Goal: Task Accomplishment & Management: Manage account settings

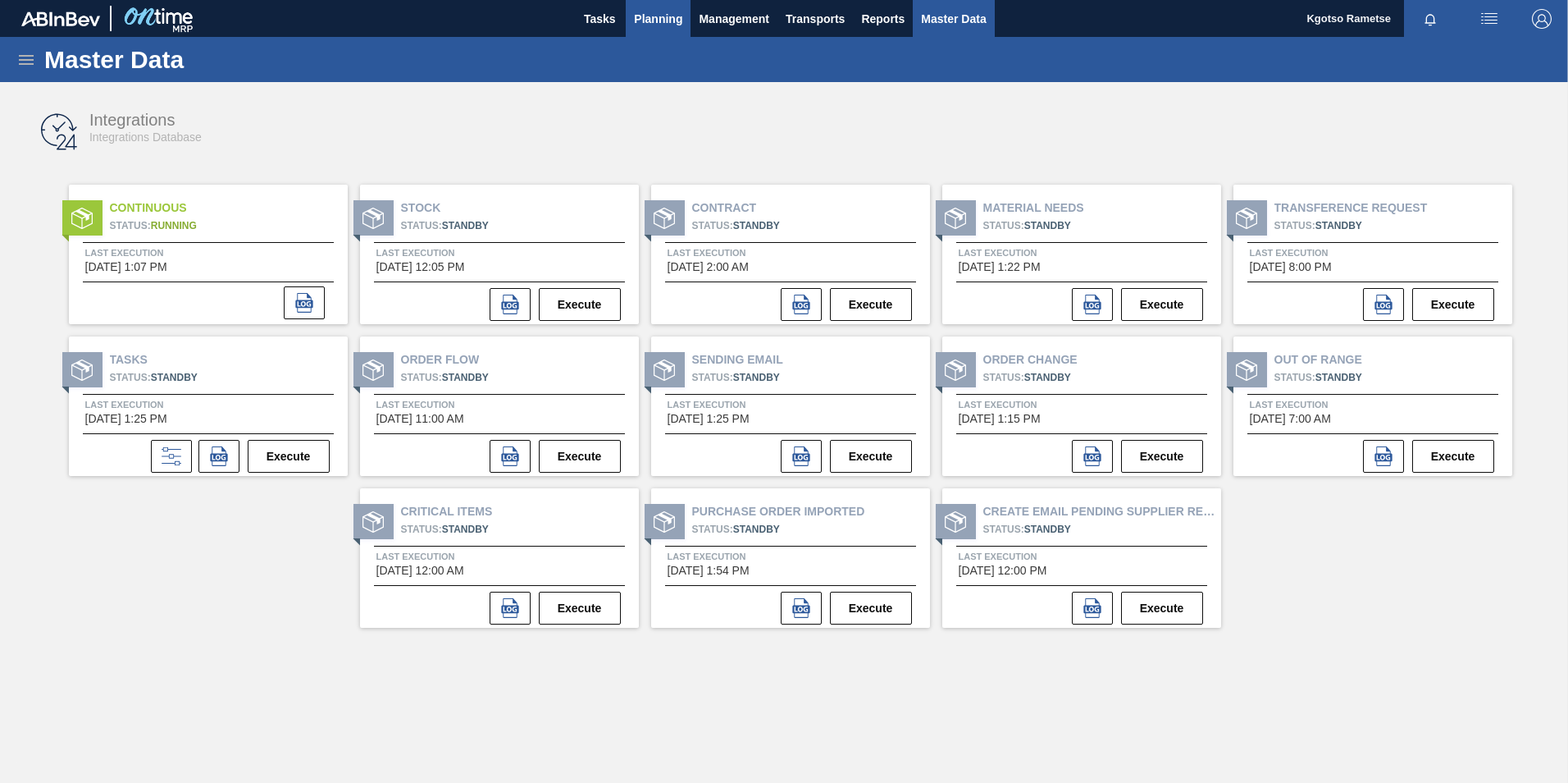
click at [659, 19] on span "Planning" at bounding box center [658, 19] width 48 height 20
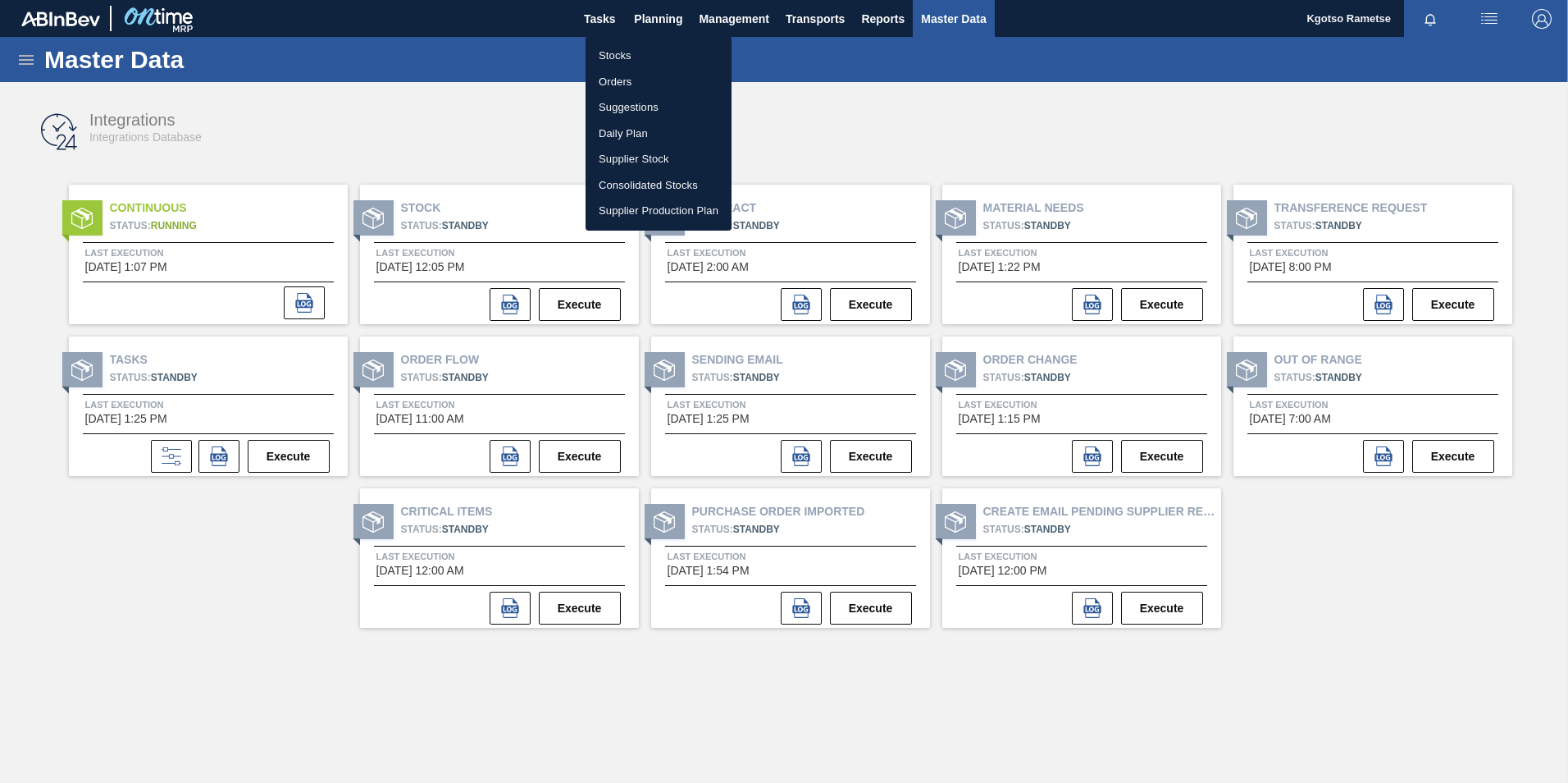
click at [638, 55] on li "Stocks" at bounding box center [659, 55] width 146 height 27
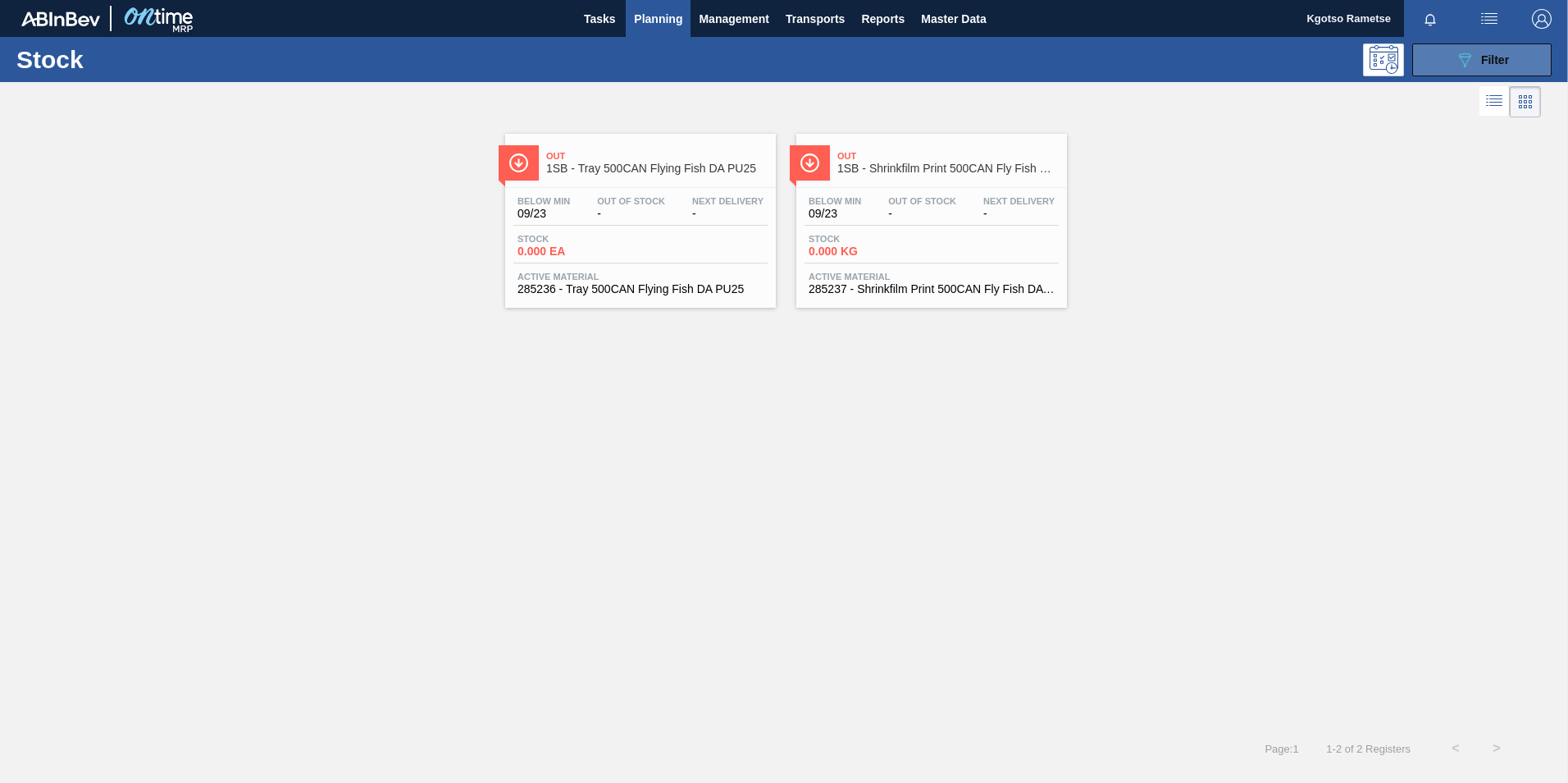
click at [1480, 71] on button "089F7B8B-B2A5-4AFE-B5C0-19BA573D28AC Filter" at bounding box center [1481, 59] width 139 height 33
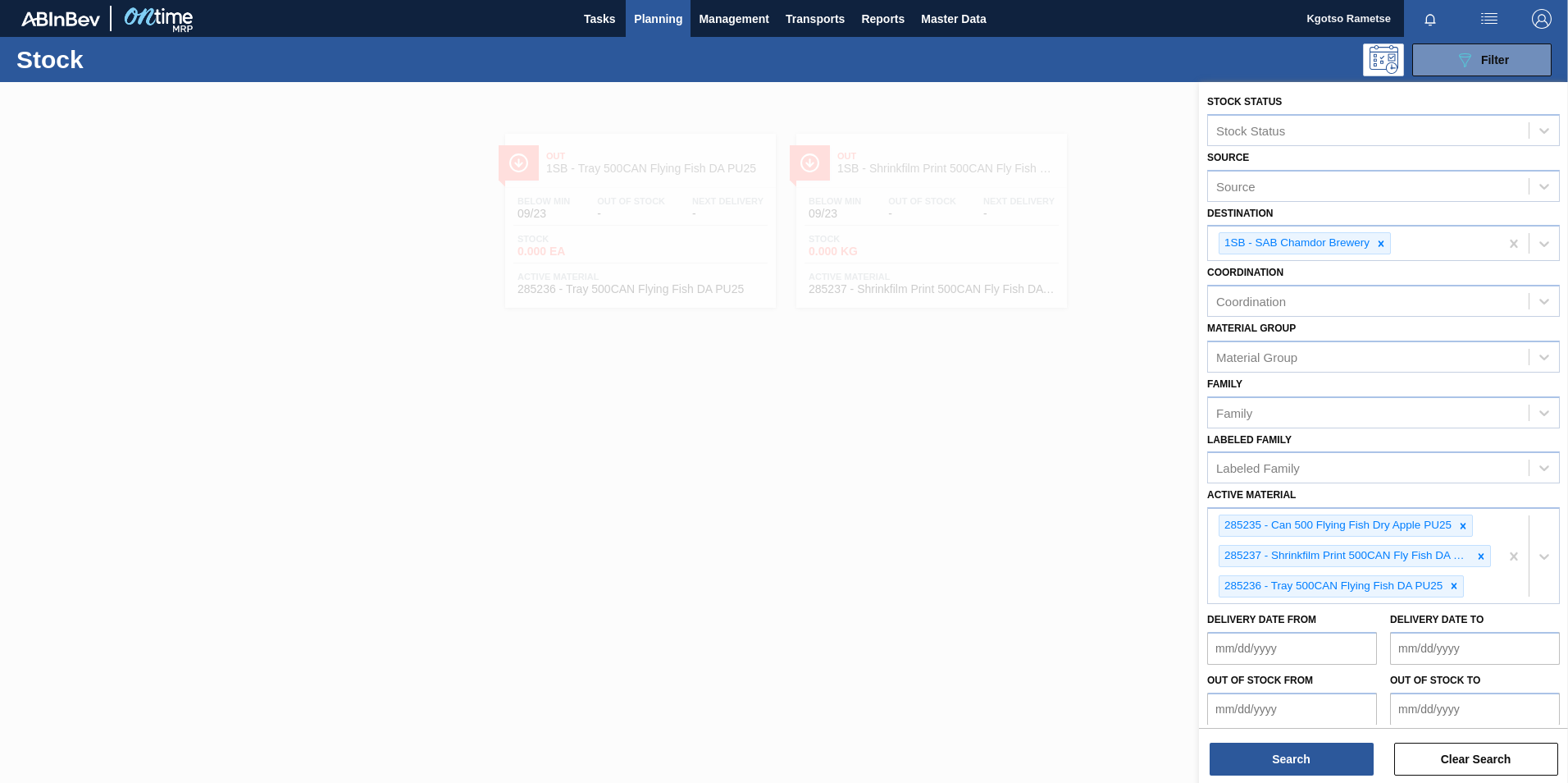
click at [1021, 413] on div at bounding box center [784, 473] width 1568 height 783
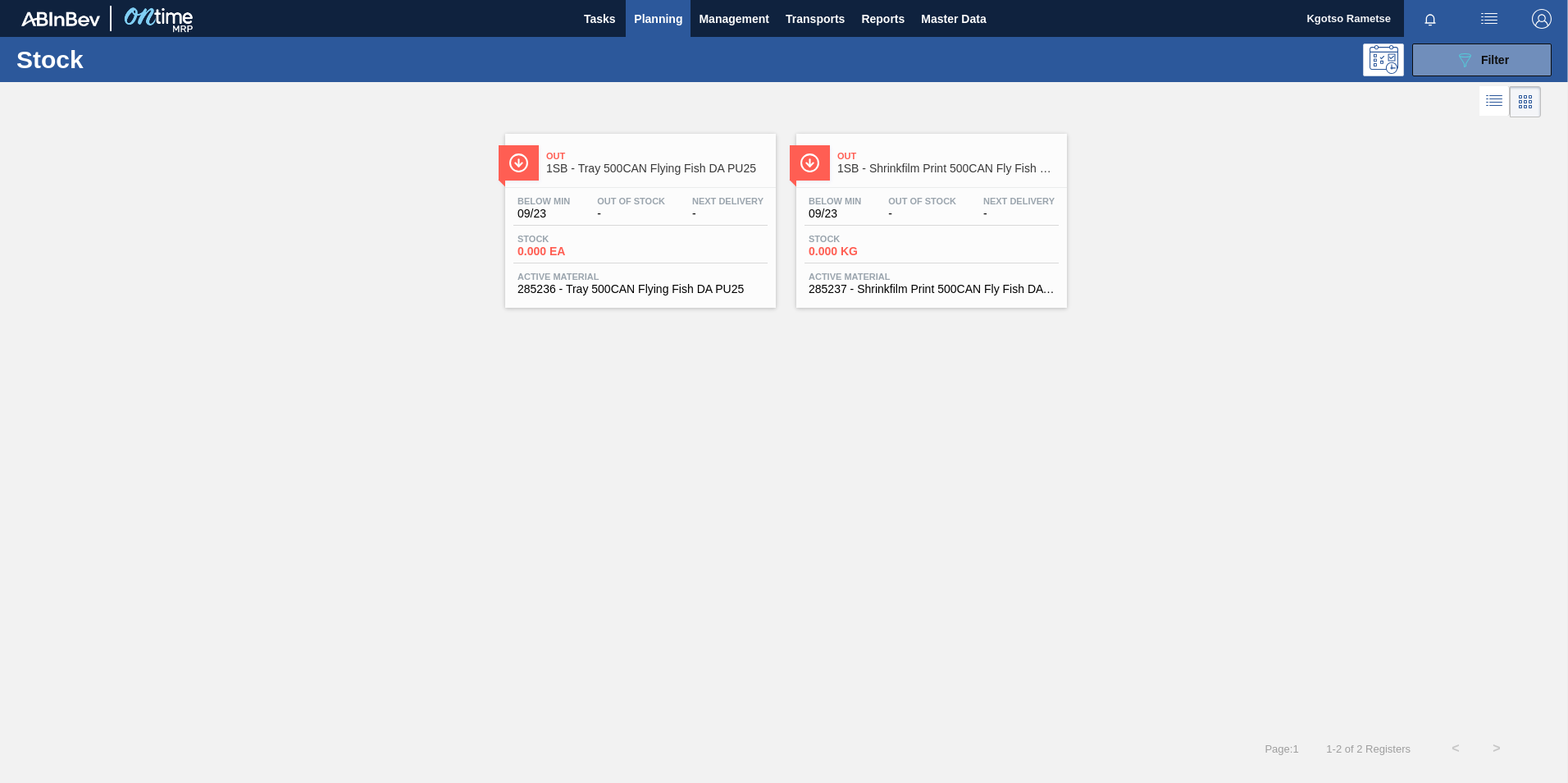
click at [943, 182] on div "Out 1SB - Shrinkfilm Print 500CAN Fly Fish DA PU25 Below Min 09/23 Out Of Stock…" at bounding box center [932, 221] width 270 height 174
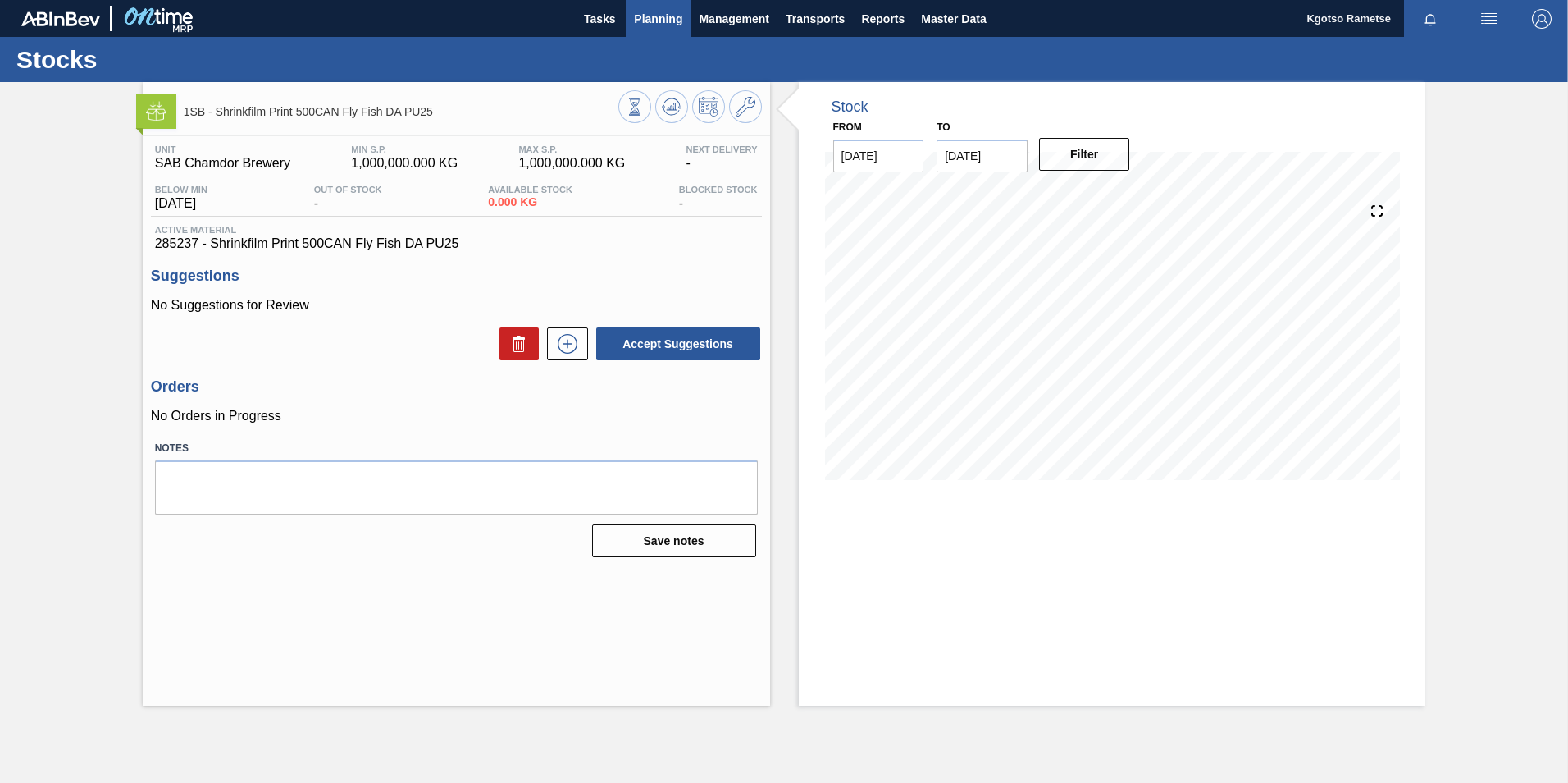
click at [650, 18] on span "Planning" at bounding box center [658, 19] width 48 height 20
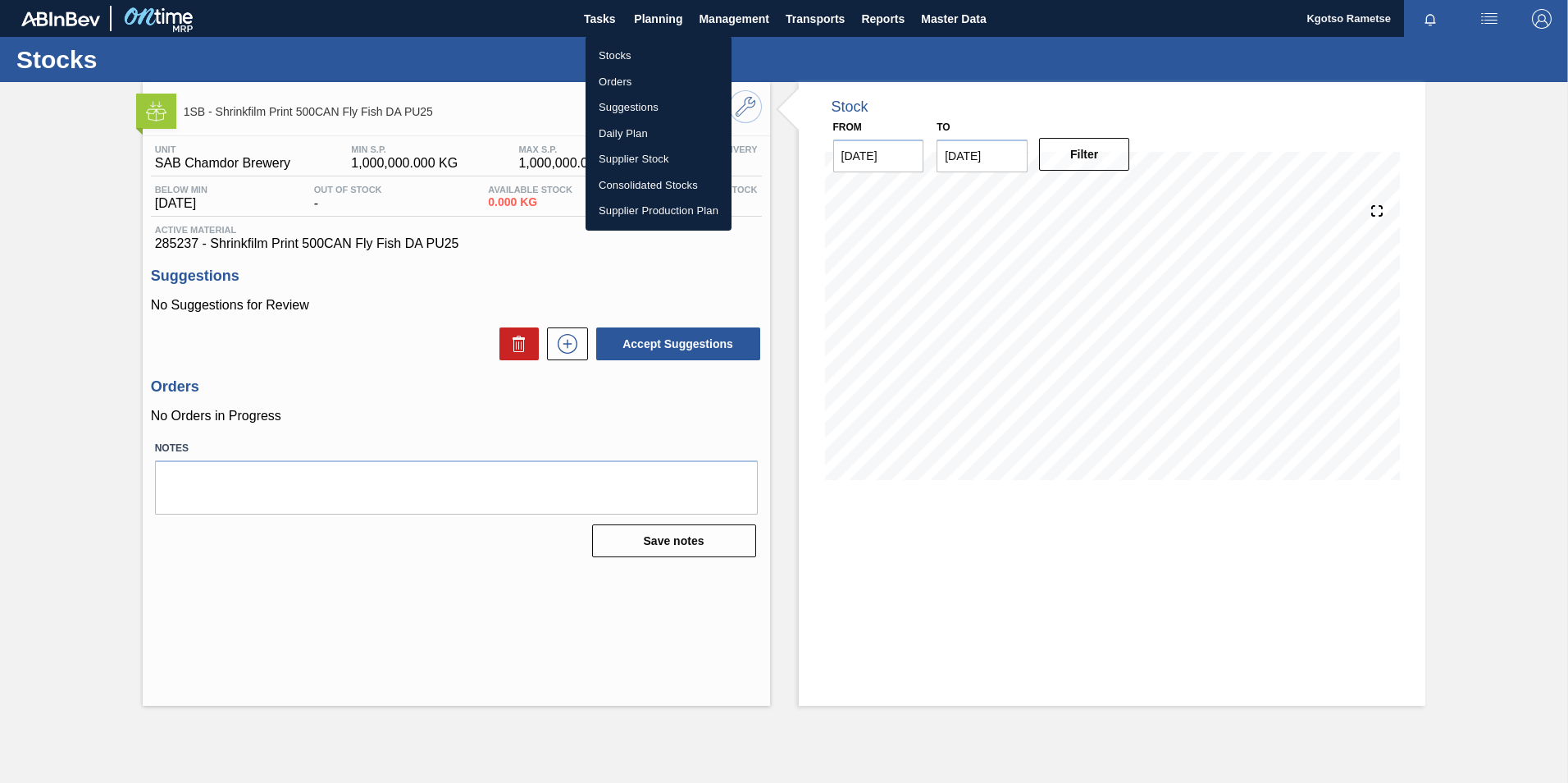
click at [630, 45] on li "Stocks" at bounding box center [659, 55] width 146 height 27
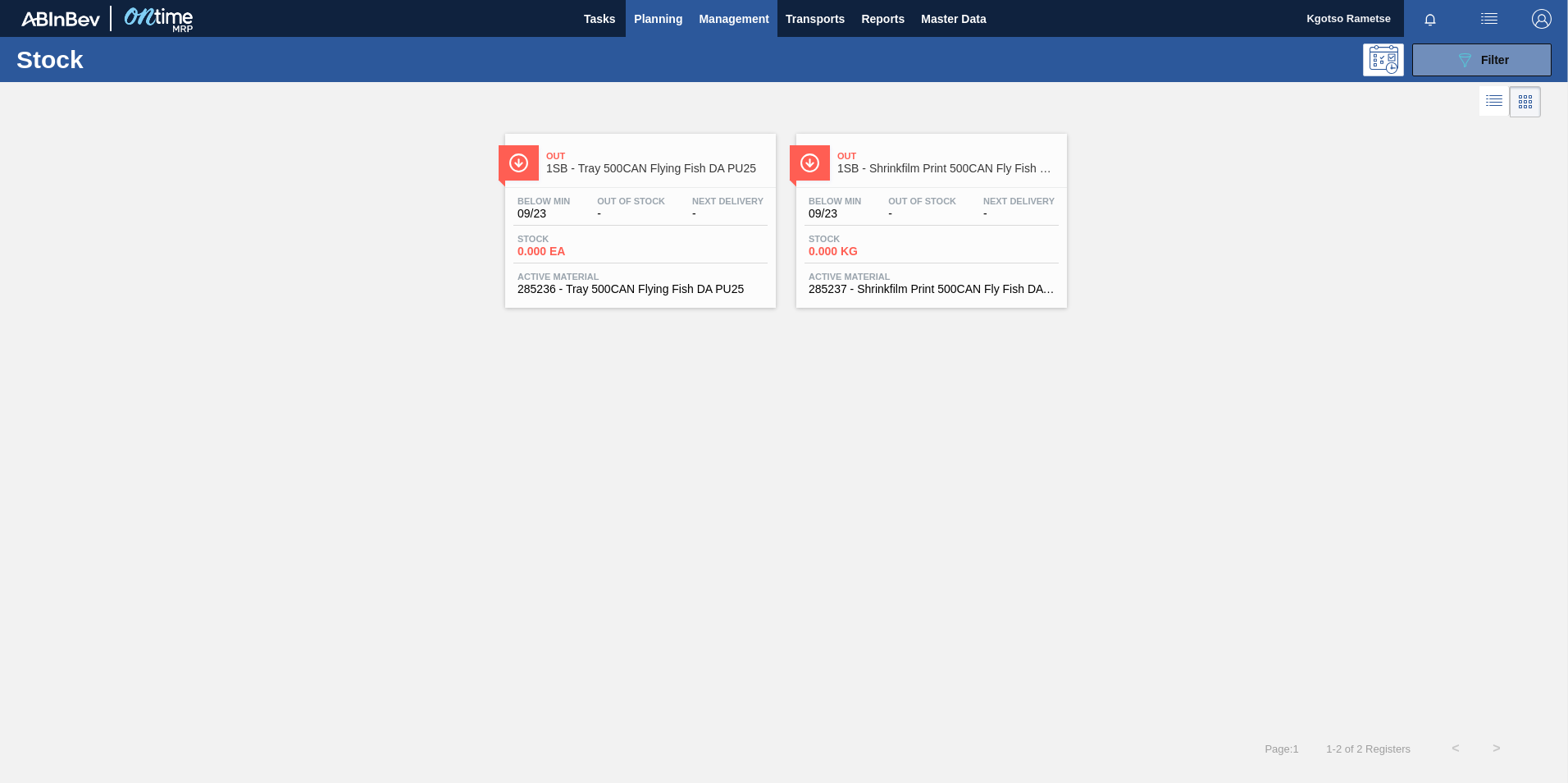
click at [736, 28] on span "Management" at bounding box center [735, 19] width 71 height 20
click at [982, 379] on div at bounding box center [784, 392] width 1568 height 783
click at [1511, 70] on button "089F7B8B-B2A5-4AFE-B5C0-19BA573D28AC Filter" at bounding box center [1481, 59] width 139 height 33
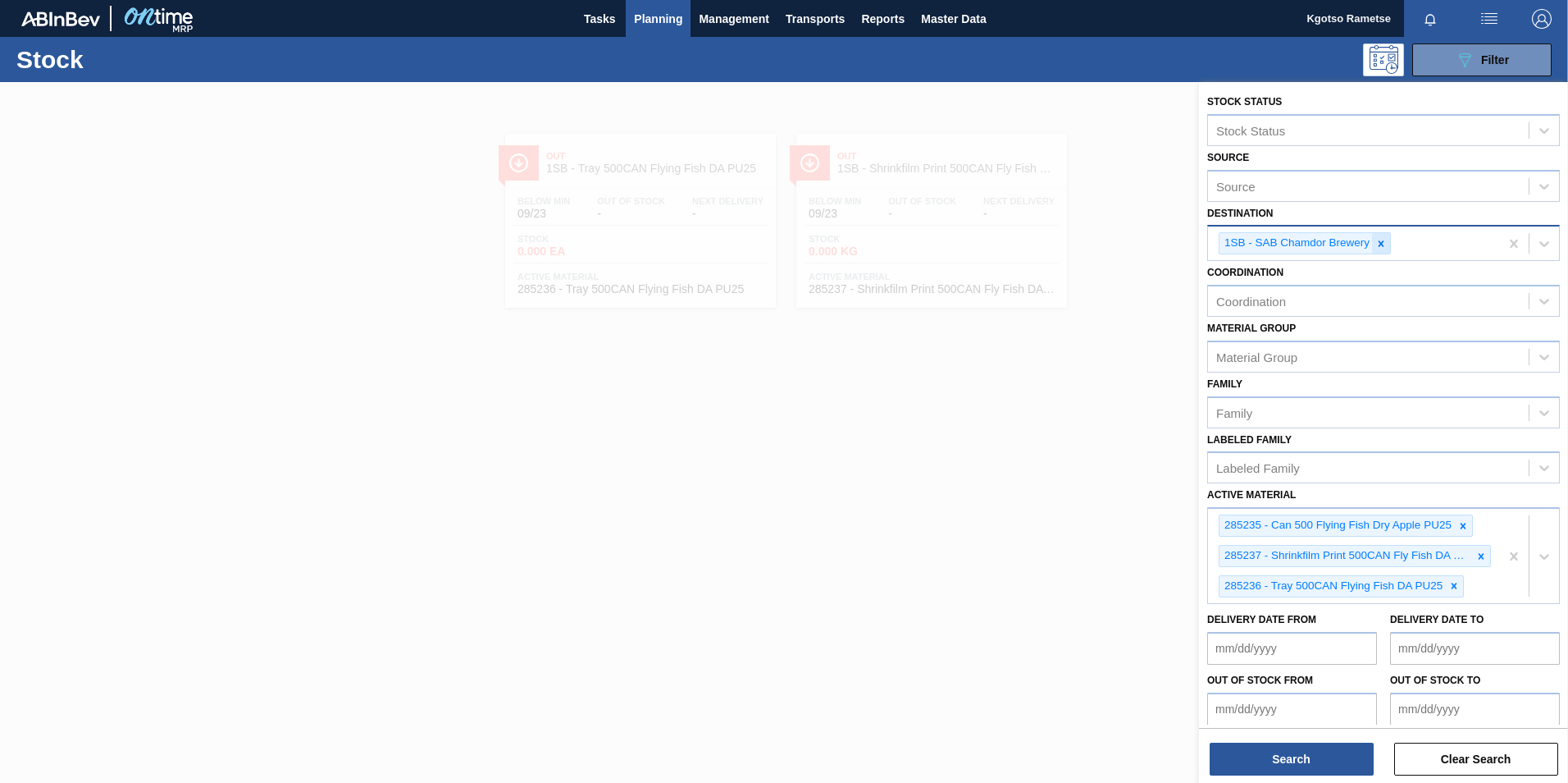
click at [1384, 248] on icon at bounding box center [1382, 244] width 12 height 12
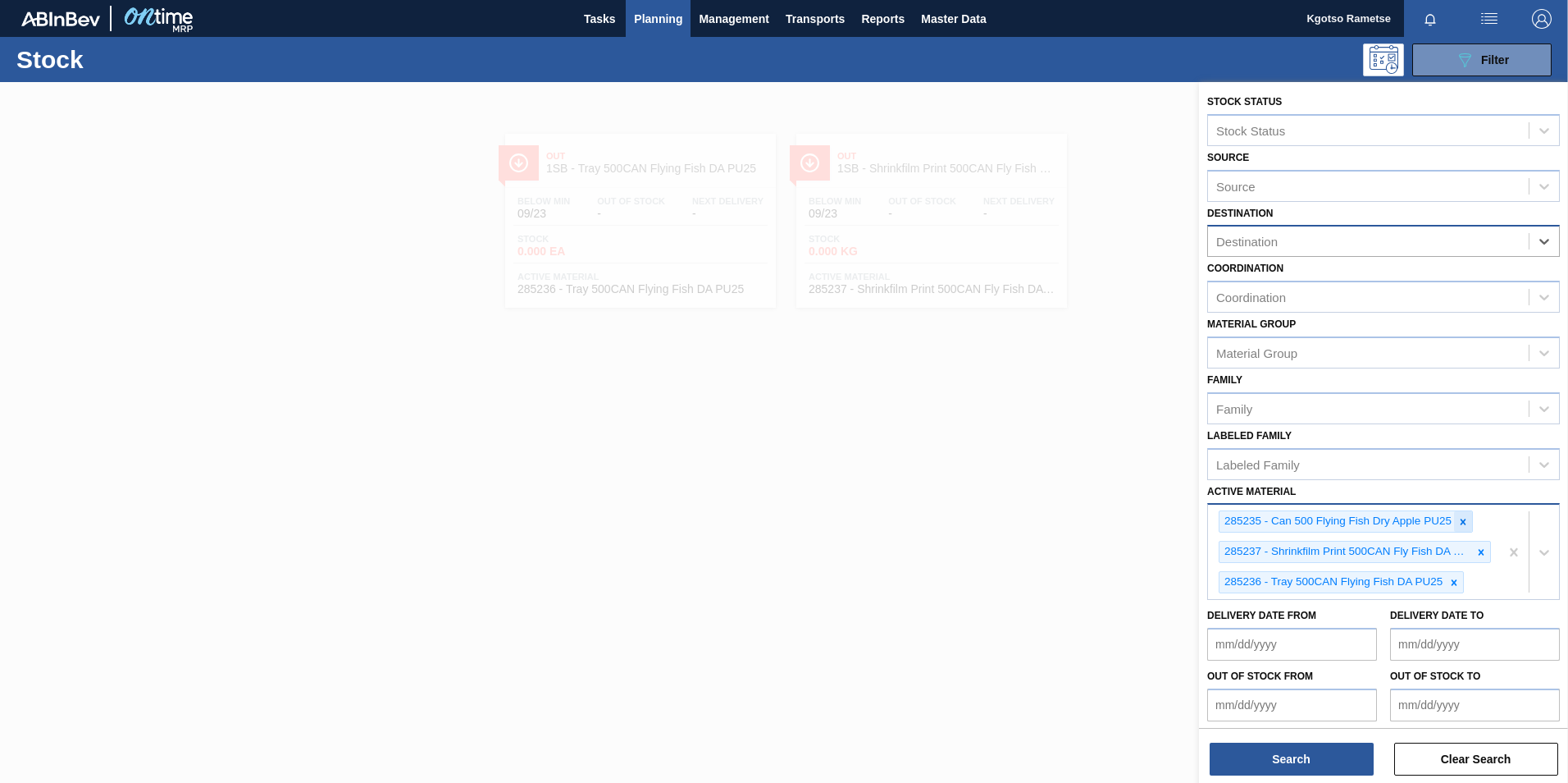
click at [1461, 523] on icon at bounding box center [1463, 522] width 12 height 12
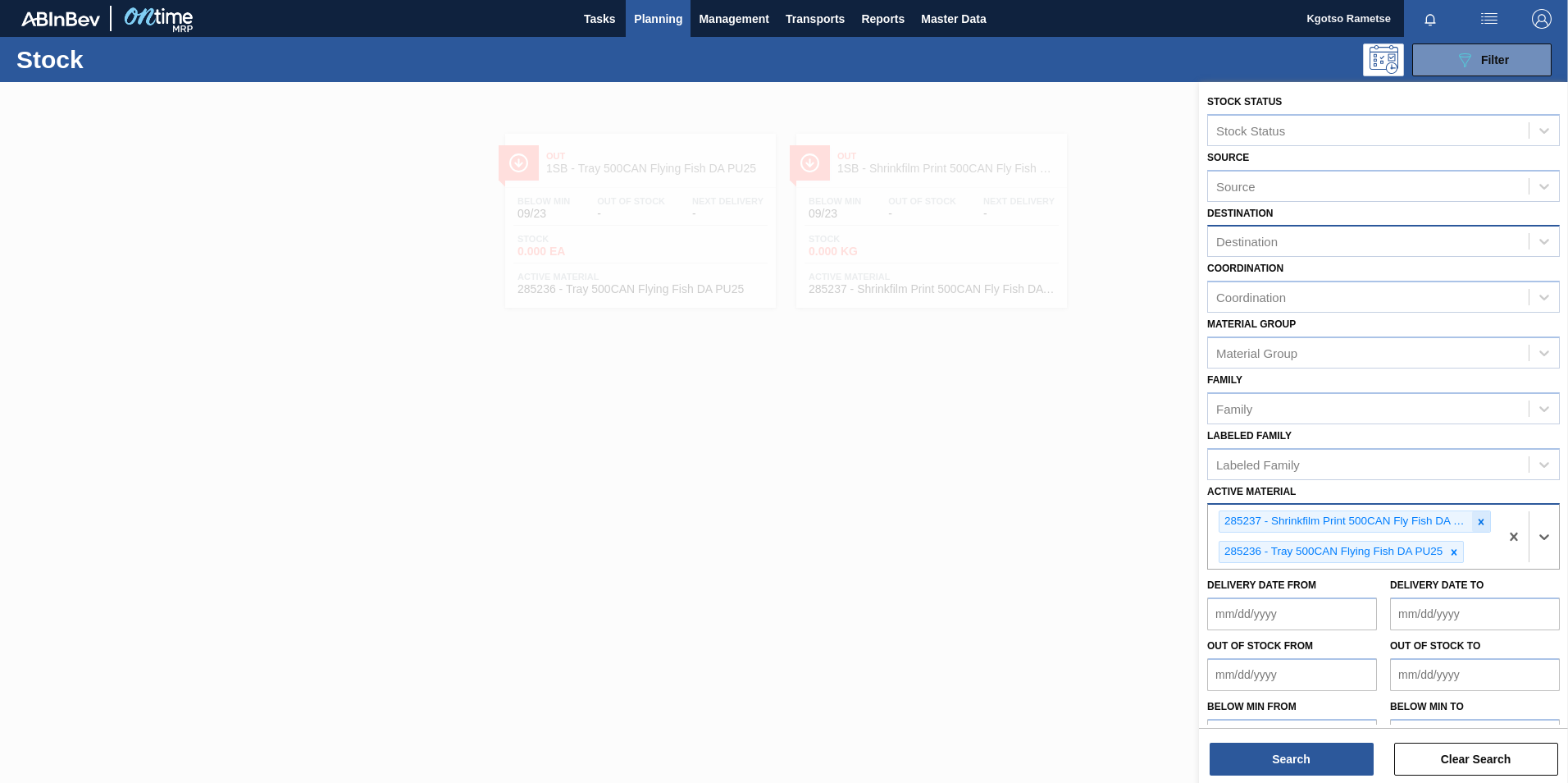
click at [1472, 524] on div at bounding box center [1481, 521] width 18 height 21
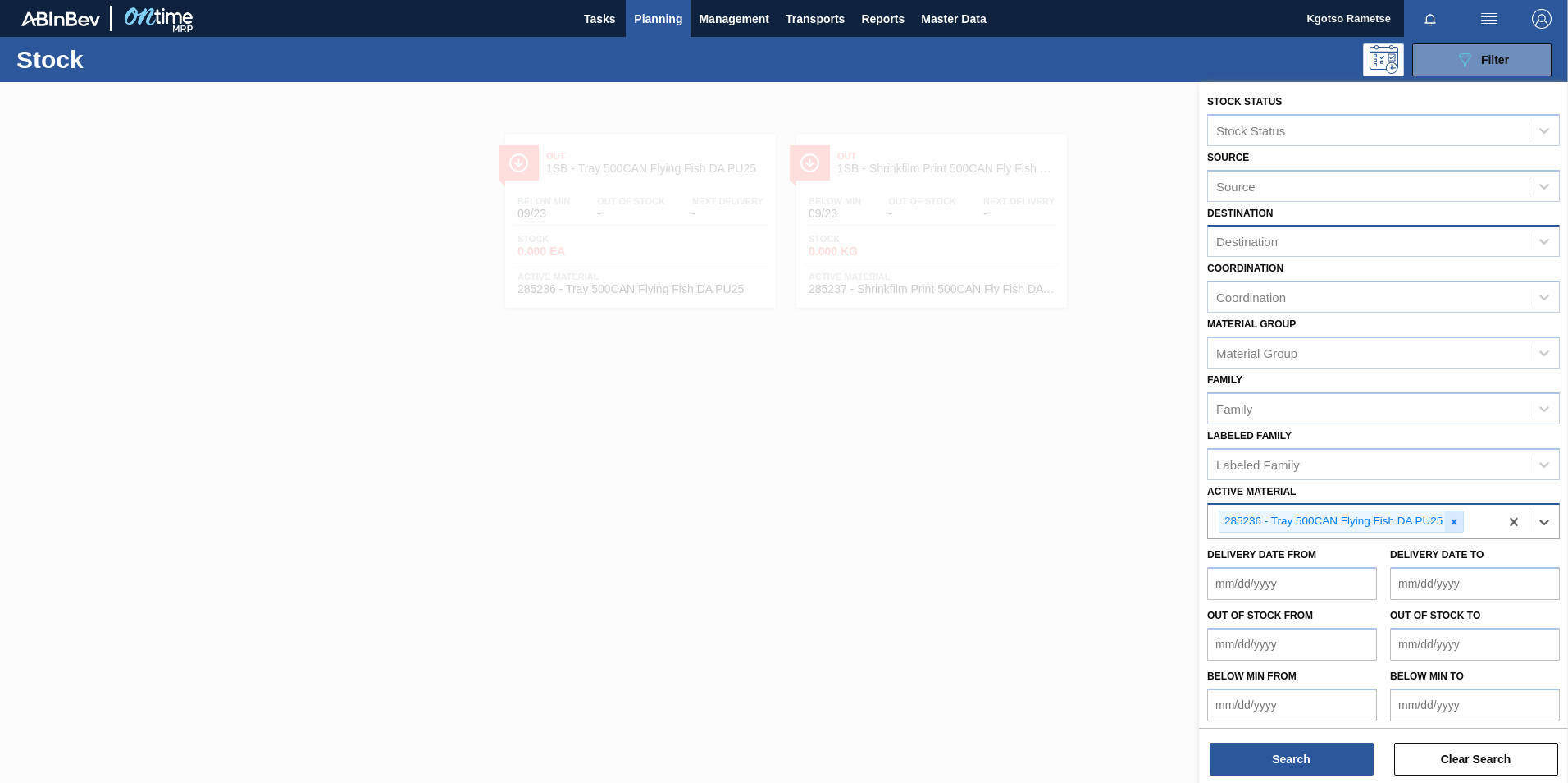
click at [1451, 524] on icon at bounding box center [1455, 522] width 12 height 12
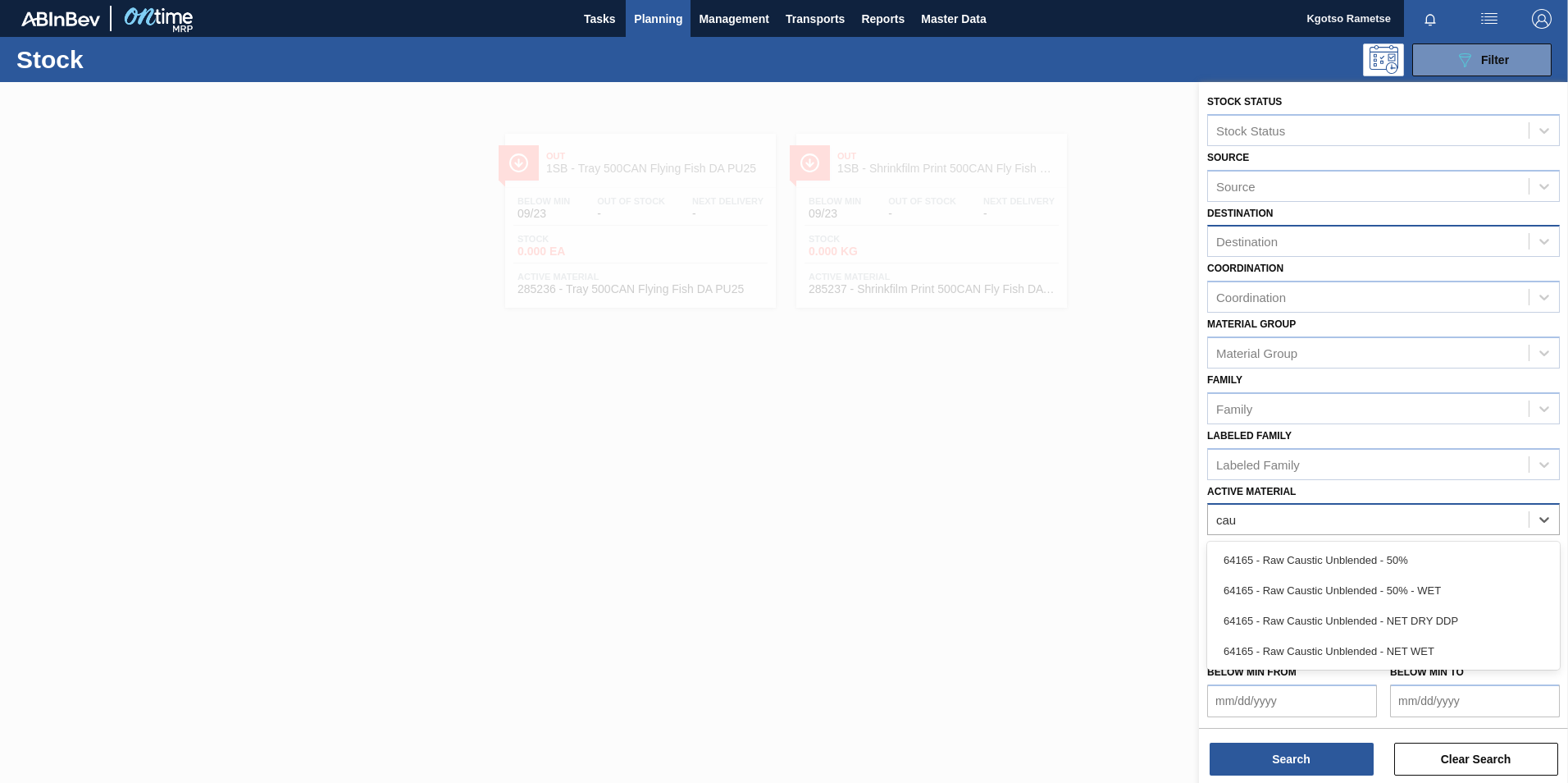
type Material "caus"
click at [1329, 563] on div "64165 - Raw Caustic Unblended - 50%" at bounding box center [1384, 559] width 353 height 31
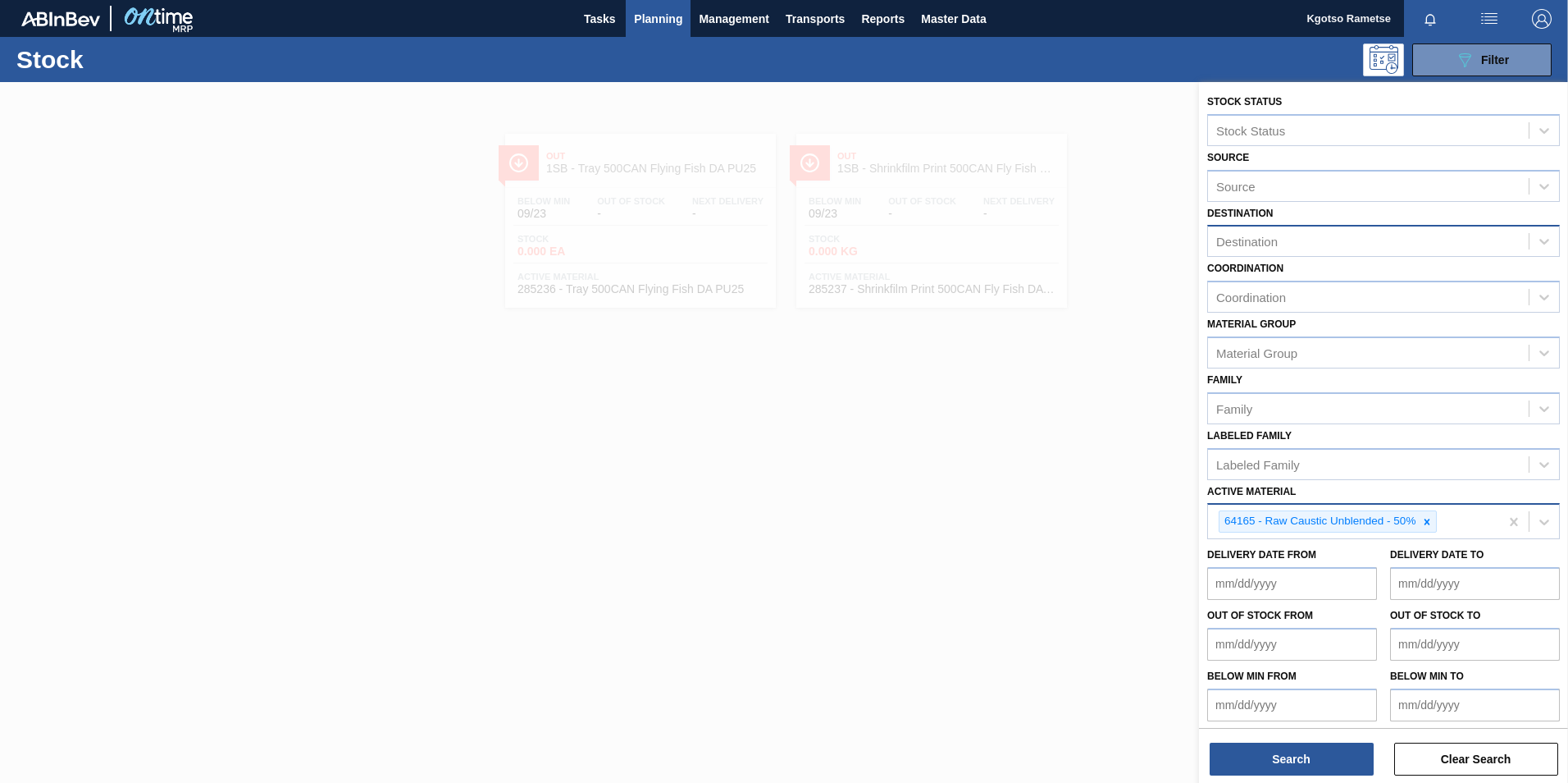
click at [1309, 736] on div "Search Clear Search" at bounding box center [1384, 750] width 369 height 46
click at [1305, 741] on div "Search Clear Search" at bounding box center [1384, 750] width 369 height 46
click at [1294, 755] on button "Search" at bounding box center [1292, 758] width 164 height 33
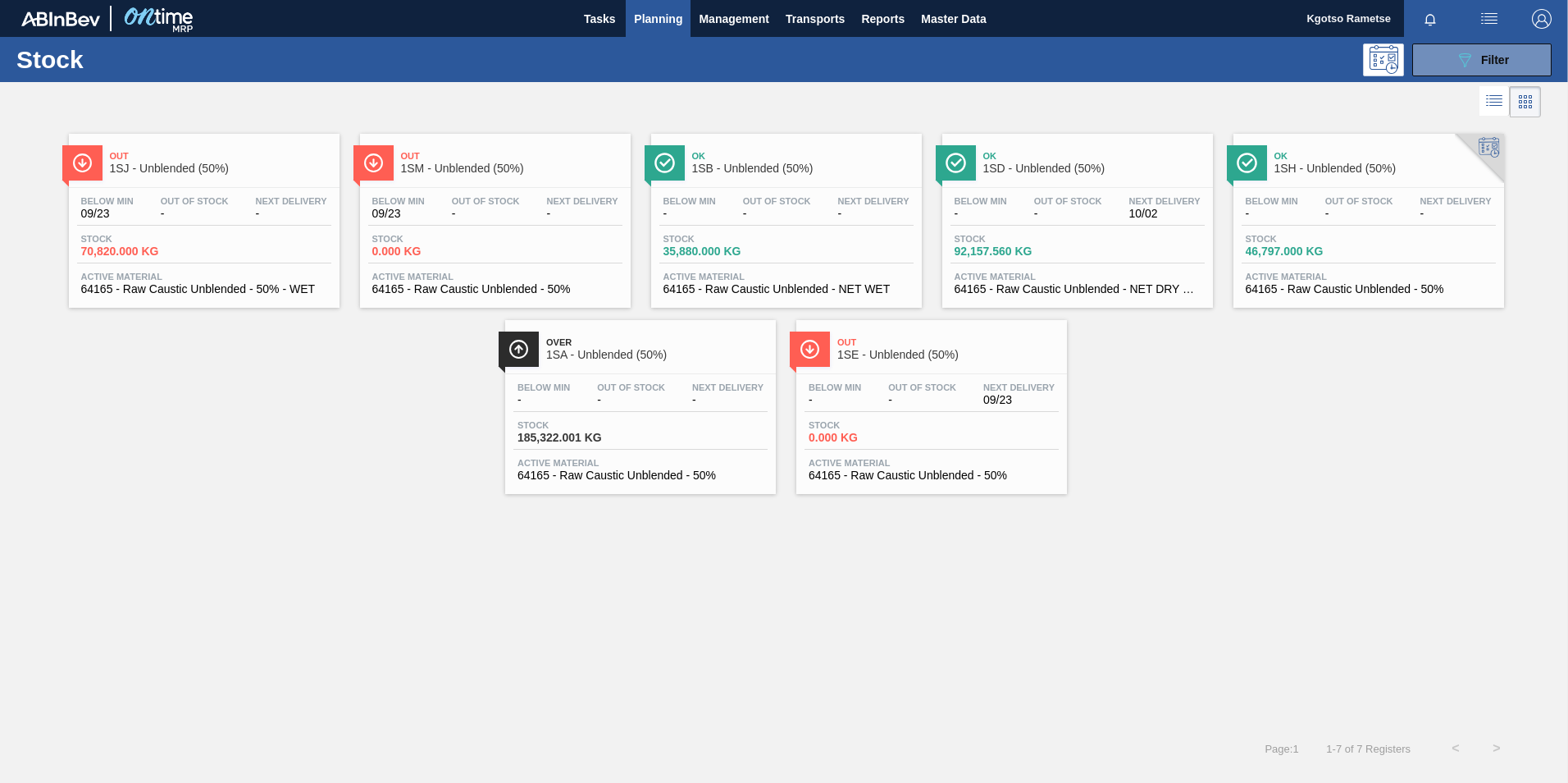
click at [1026, 232] on div "Below Min - Out Of Stock - Next Delivery 10/02 Stock 92,157.560 KG Active Mater…" at bounding box center [1078, 243] width 270 height 111
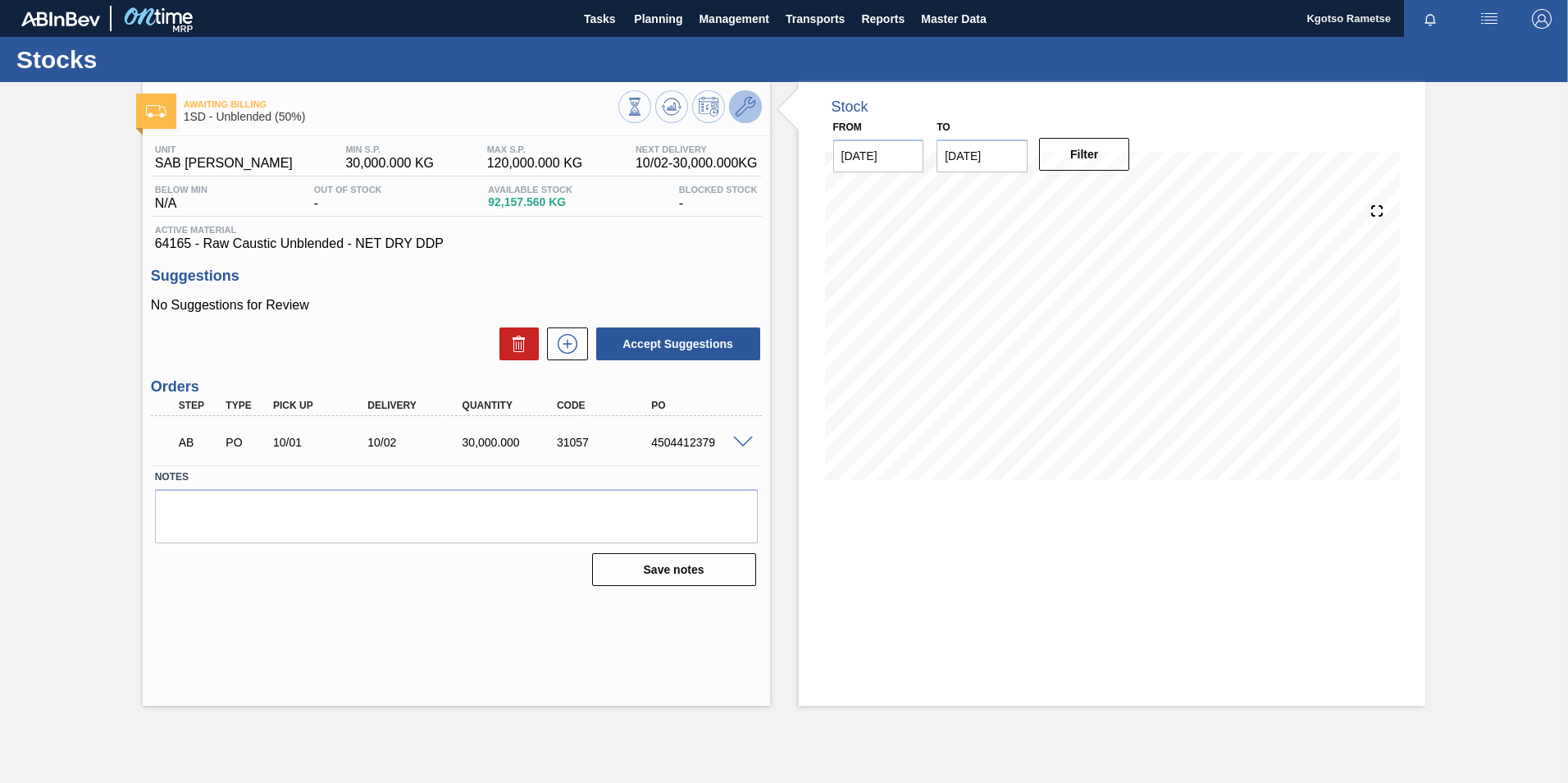
click at [755, 118] on button at bounding box center [745, 106] width 33 height 33
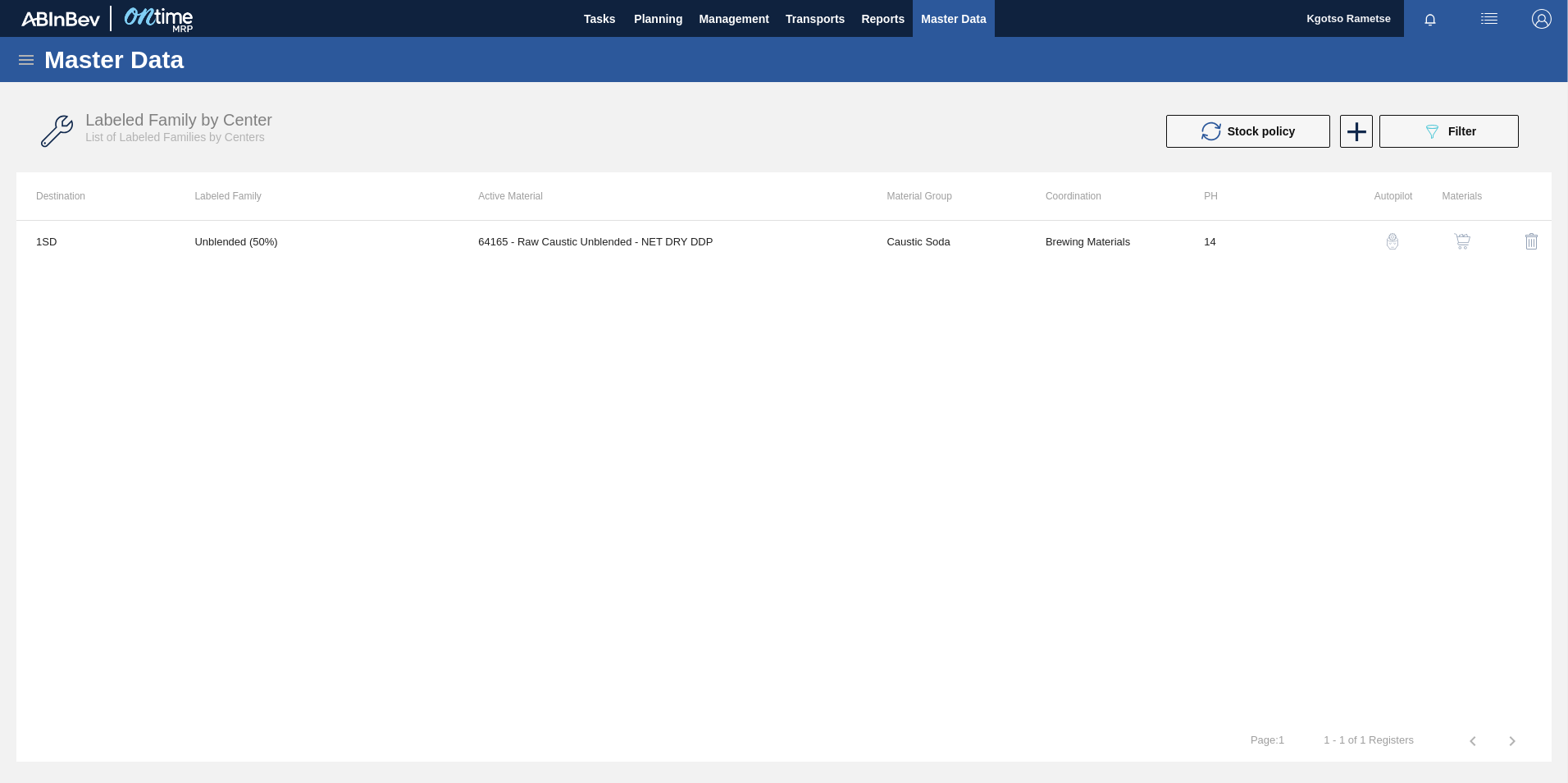
click at [1471, 247] on div "button" at bounding box center [1462, 241] width 20 height 17
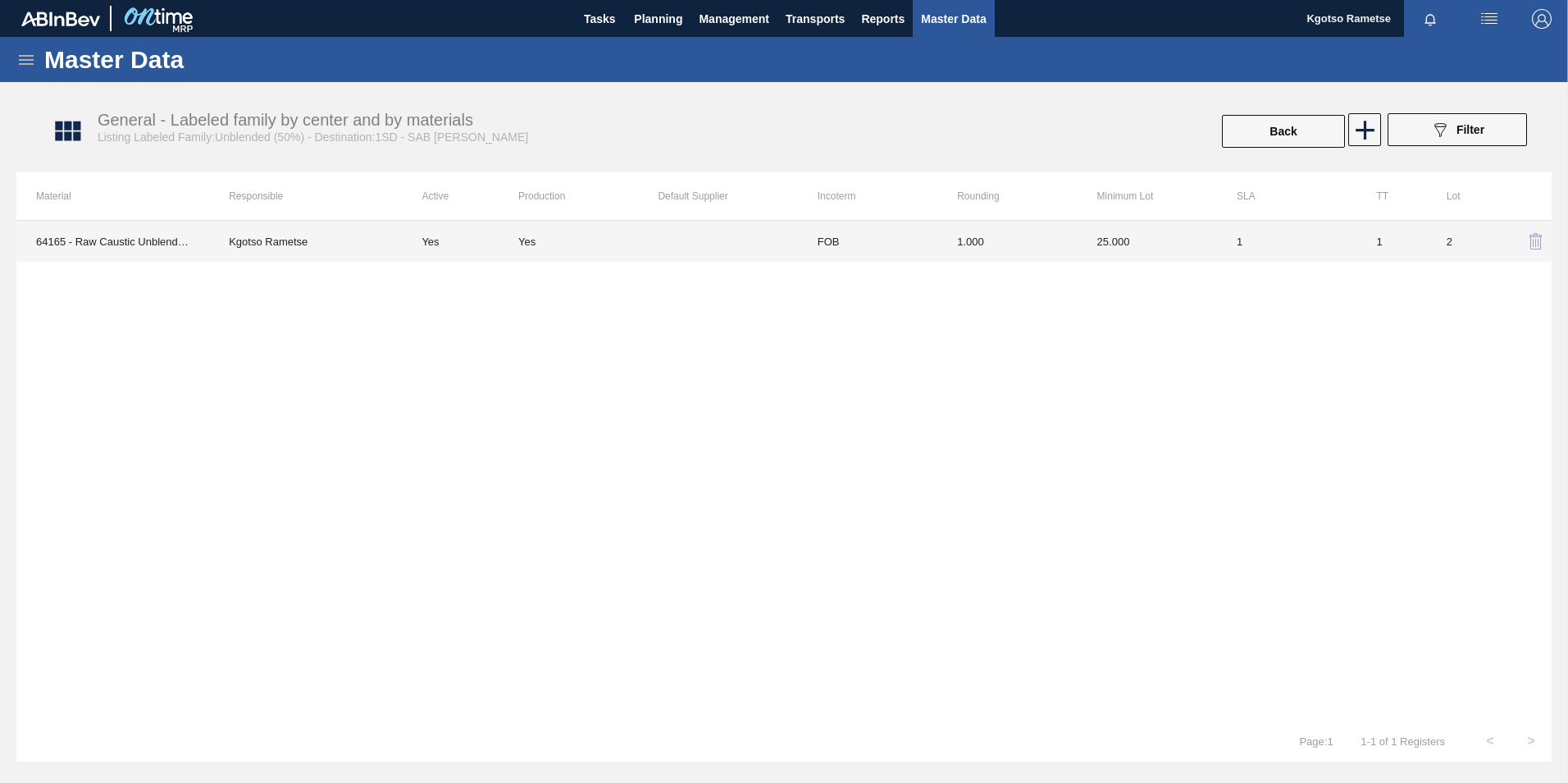
click at [1155, 248] on td "25.000" at bounding box center [1147, 242] width 139 height 41
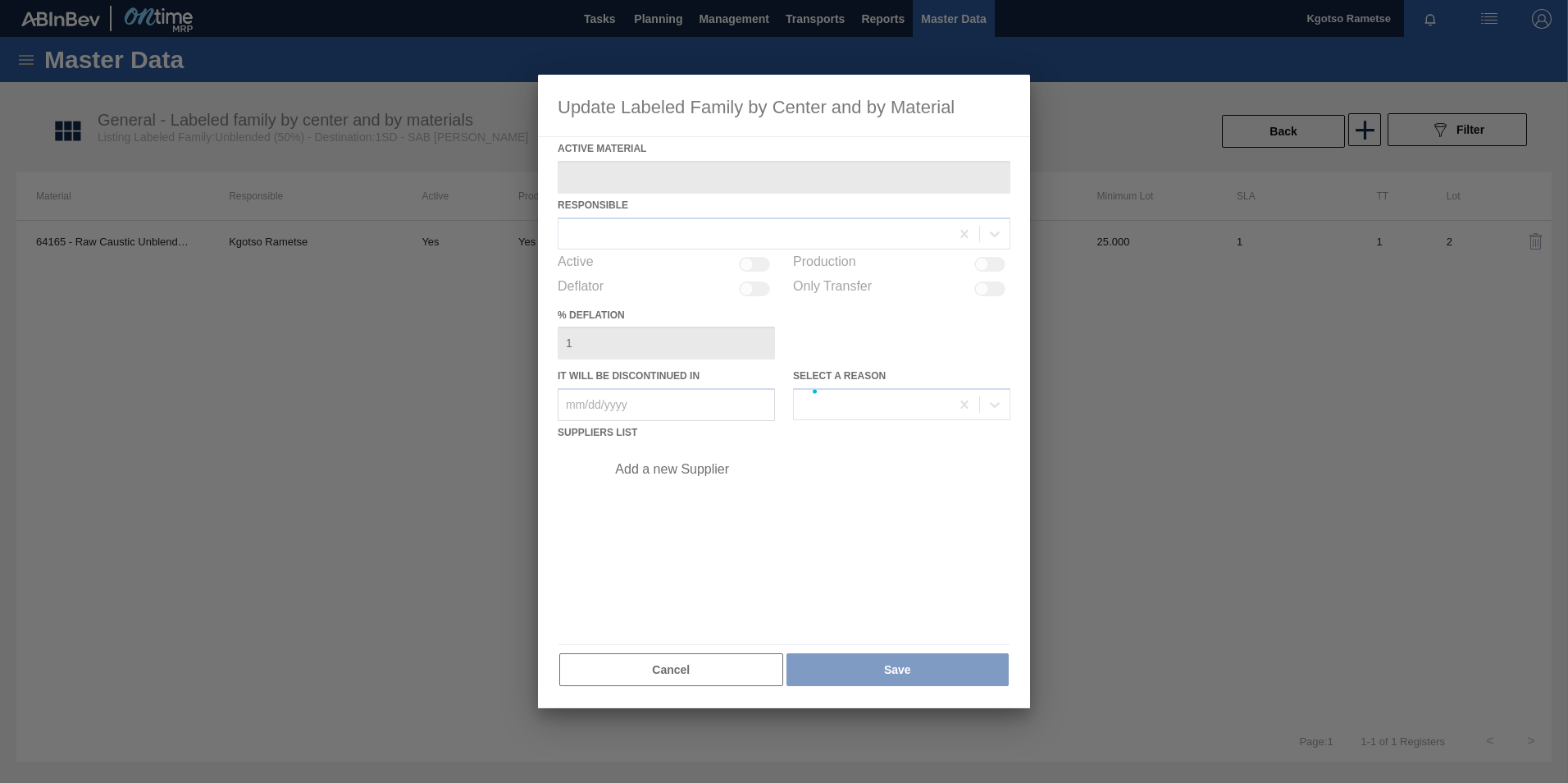
type Material "64165 - Raw Caustic Unblended - NET DRY DDP"
checkbox input "true"
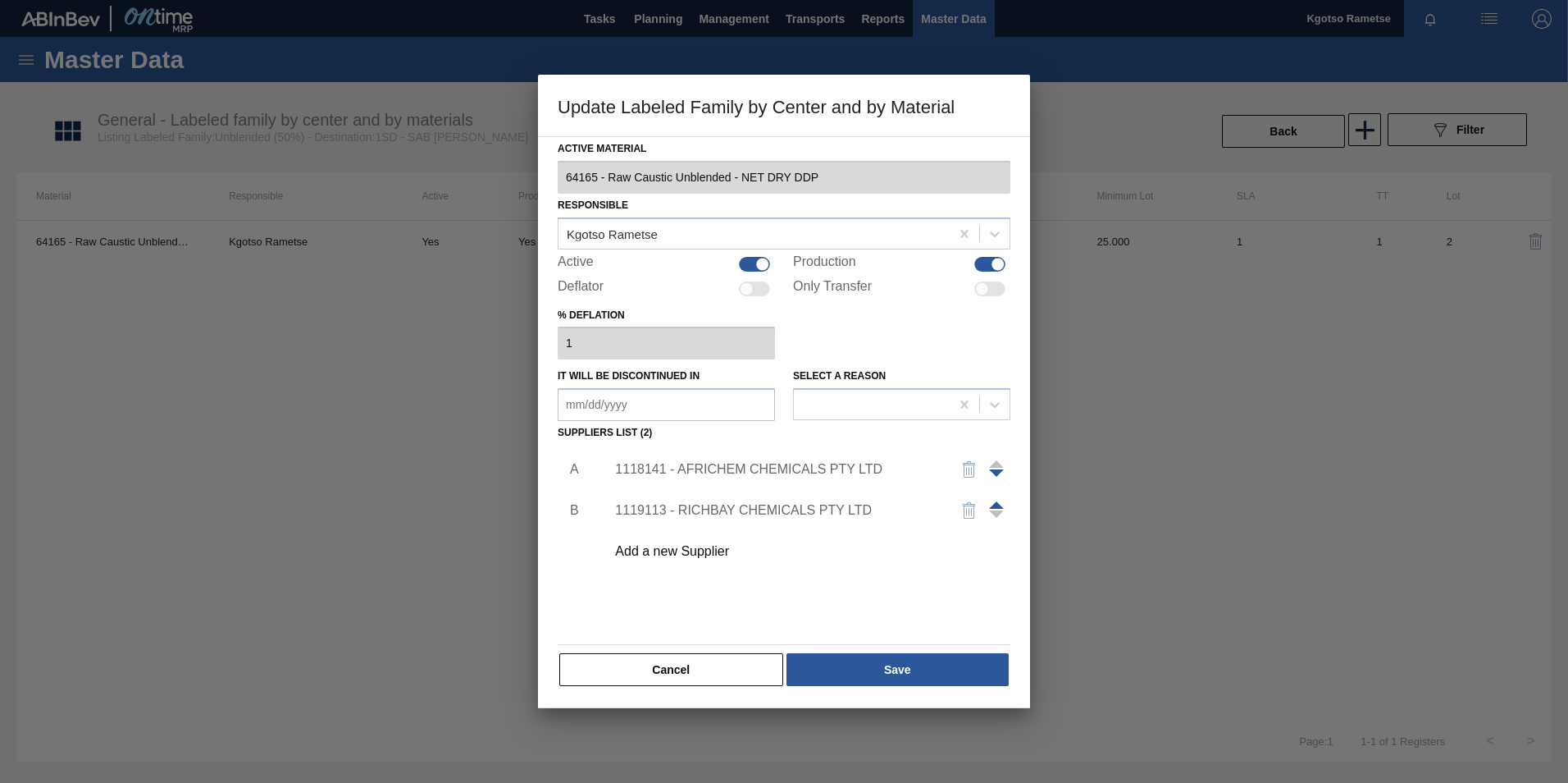
click at [993, 501] on span at bounding box center [996, 504] width 15 height 7
click at [758, 470] on div "1119113 - RICHBAY CHEMICALS PTY LTD" at bounding box center [776, 468] width 321 height 15
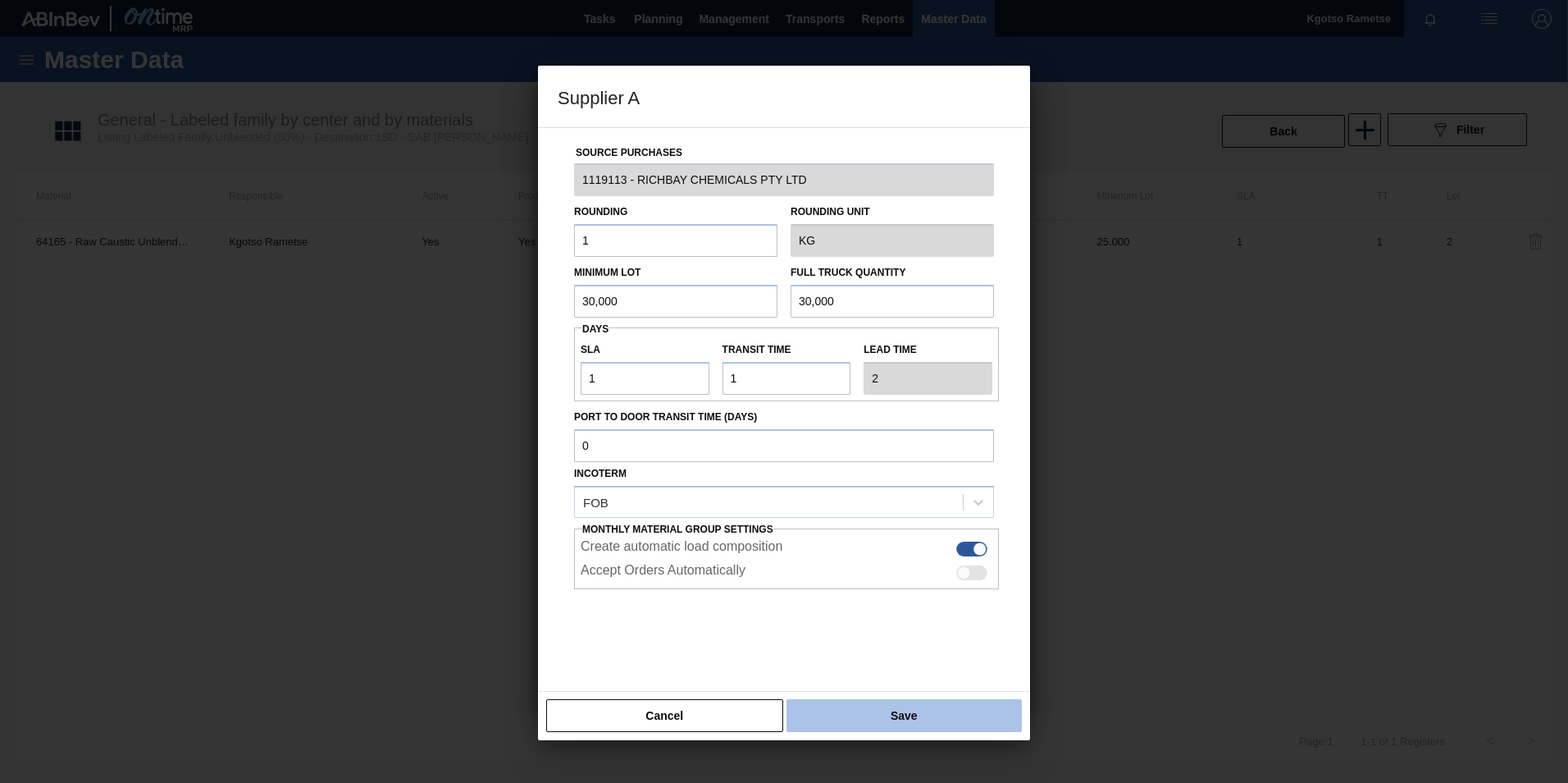
click at [949, 718] on button "Save" at bounding box center [904, 715] width 236 height 33
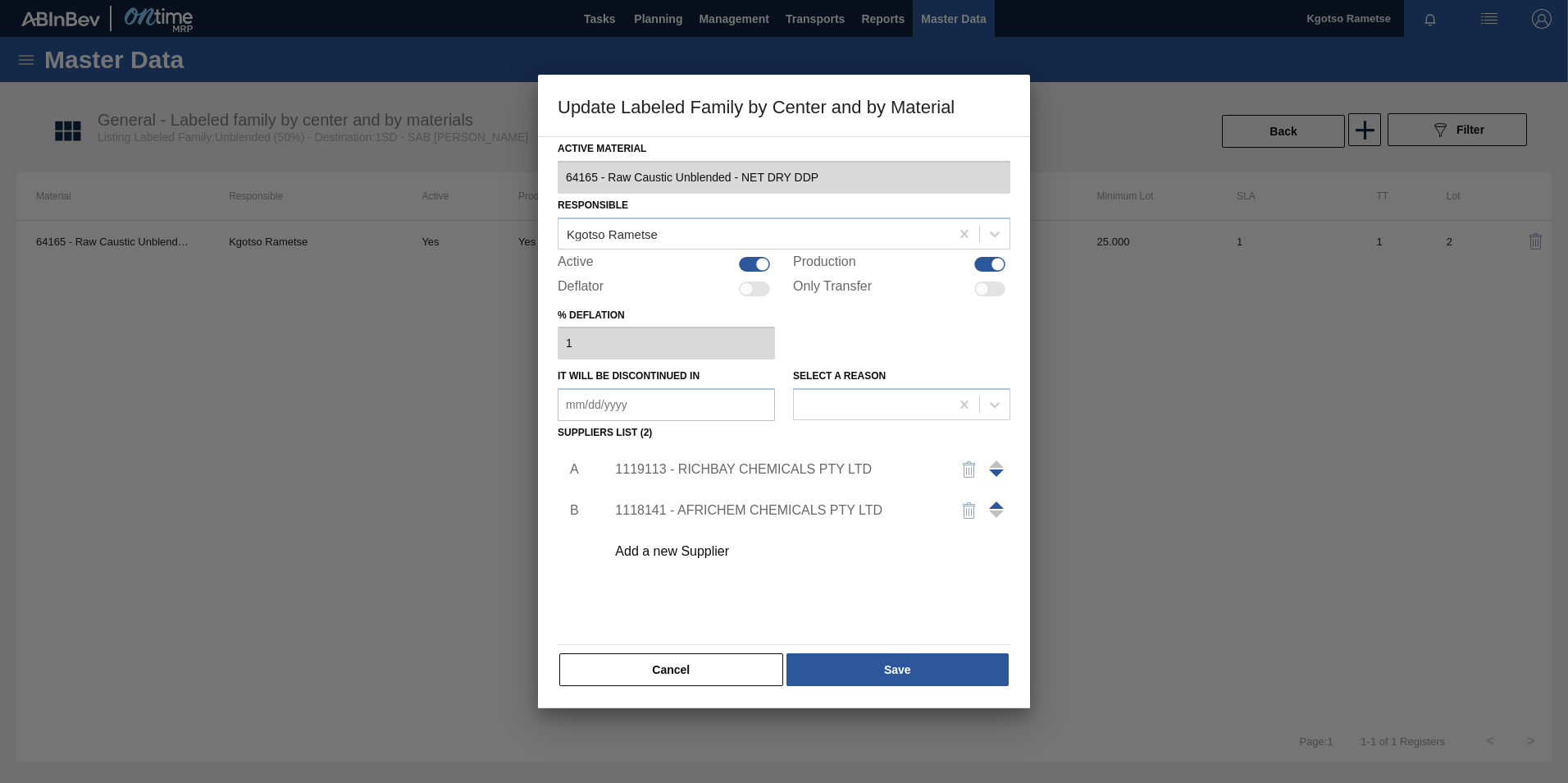
click at [922, 685] on div "Cancel Save" at bounding box center [784, 669] width 453 height 36
click at [894, 663] on button "Save" at bounding box center [897, 669] width 222 height 33
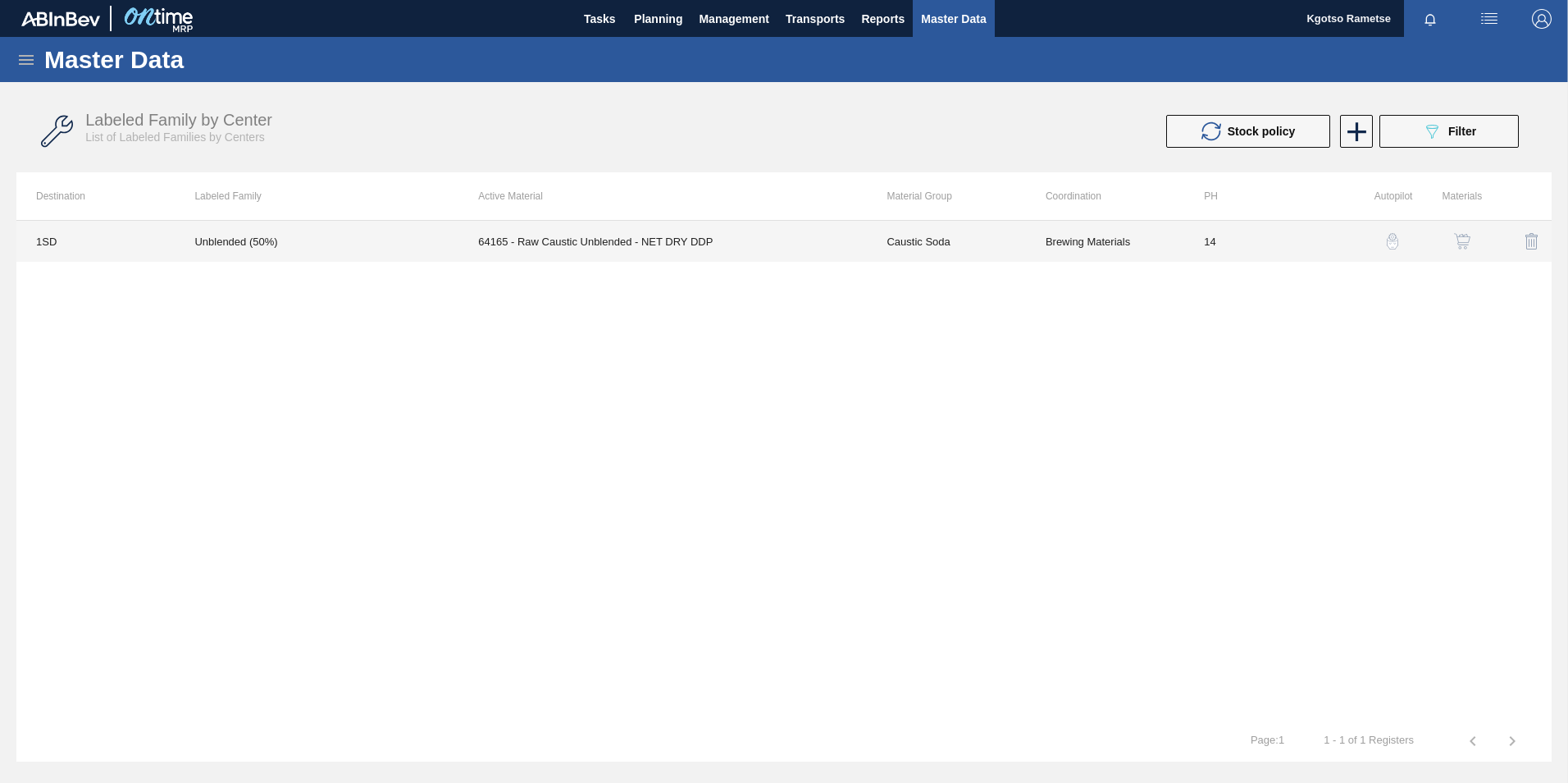
click at [467, 246] on td "64165 - Raw Caustic Unblended - NET DRY DDP" at bounding box center [663, 242] width 408 height 41
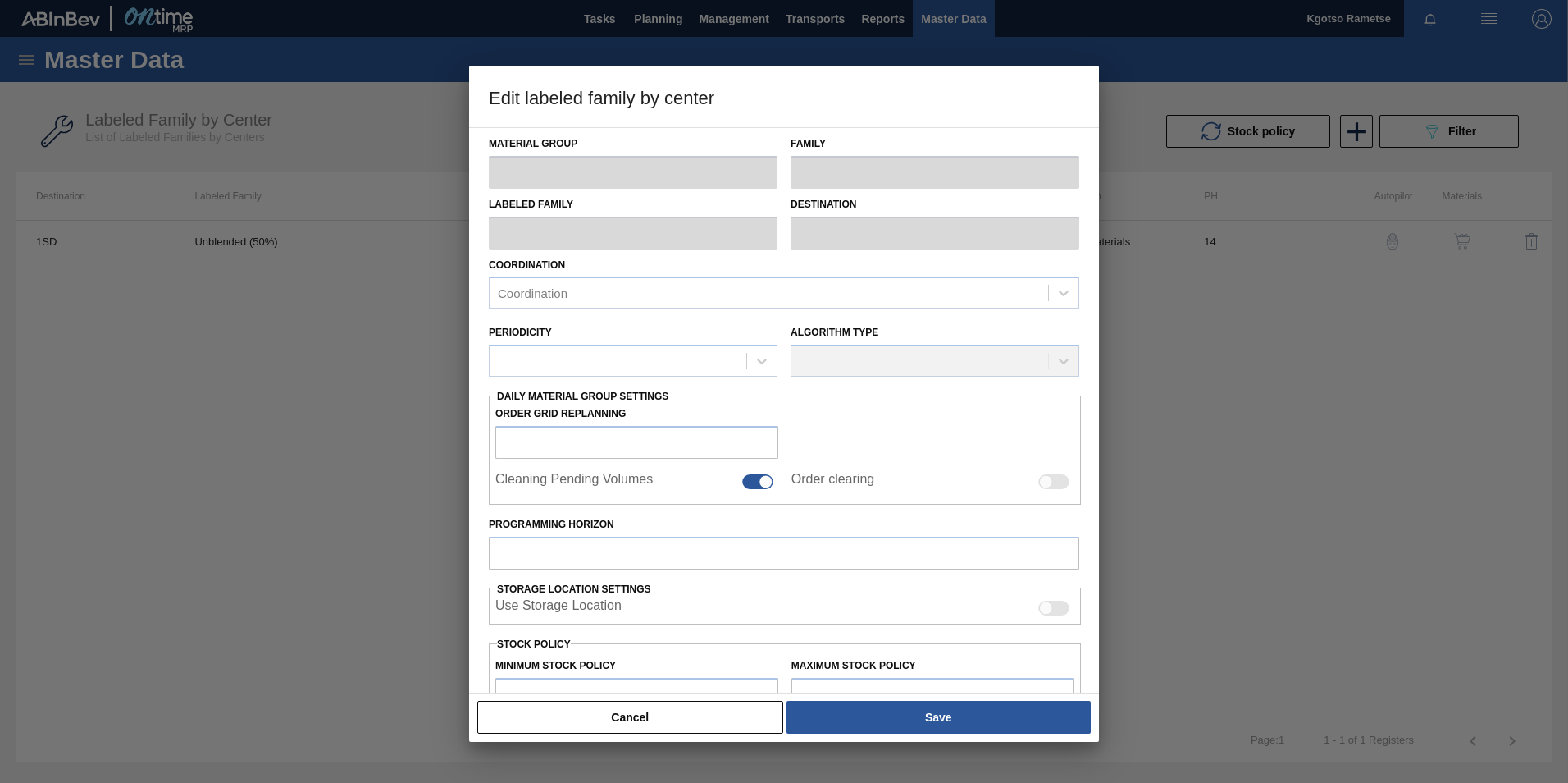
type input "Caustic Soda"
type input "Raw Caustic"
type input "Unblended (50%)"
type input "1SD - SAB [PERSON_NAME]"
type input "14"
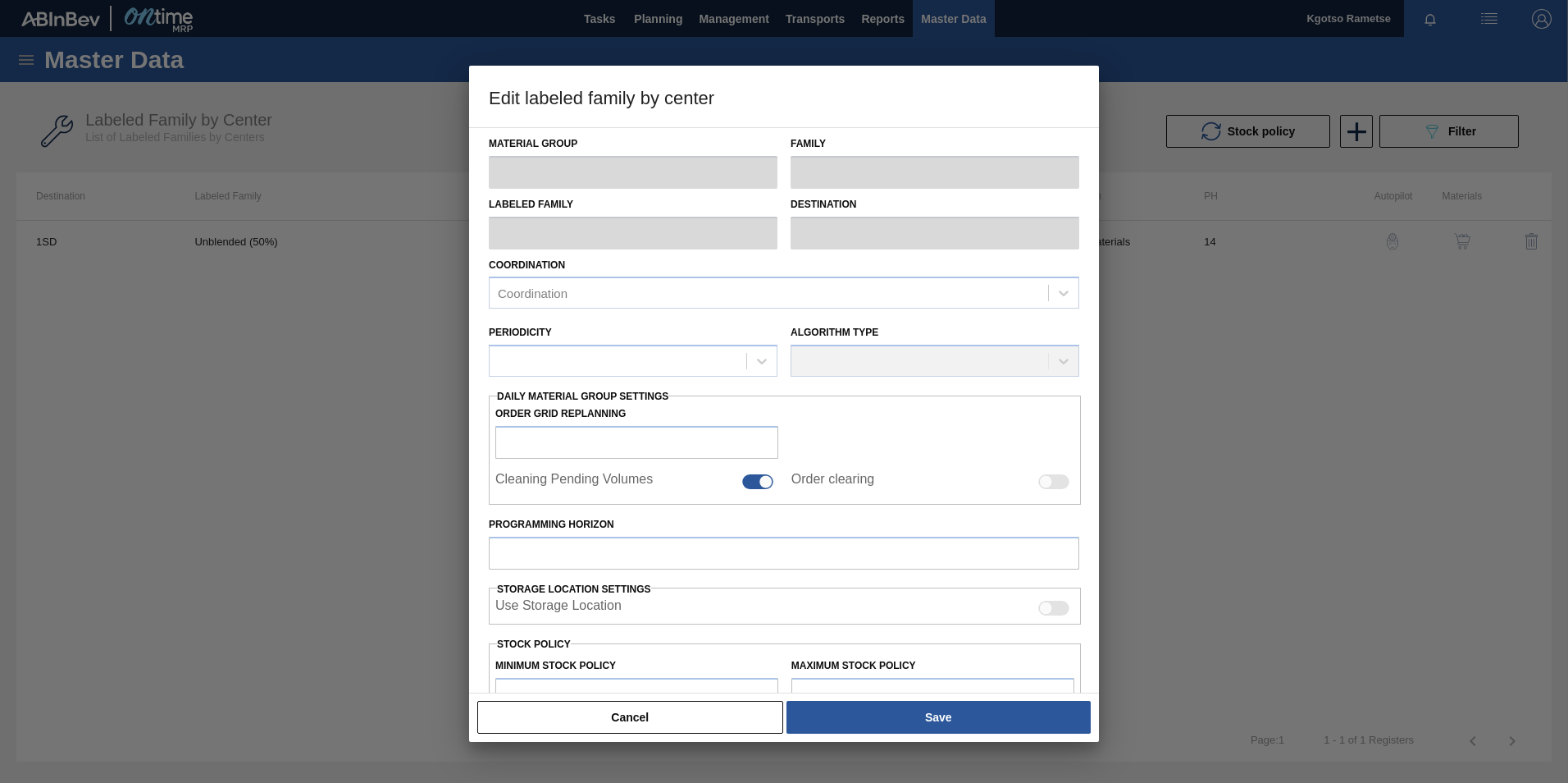
type input "30,000"
type input "120,000"
type input "100"
type input "120,000.000"
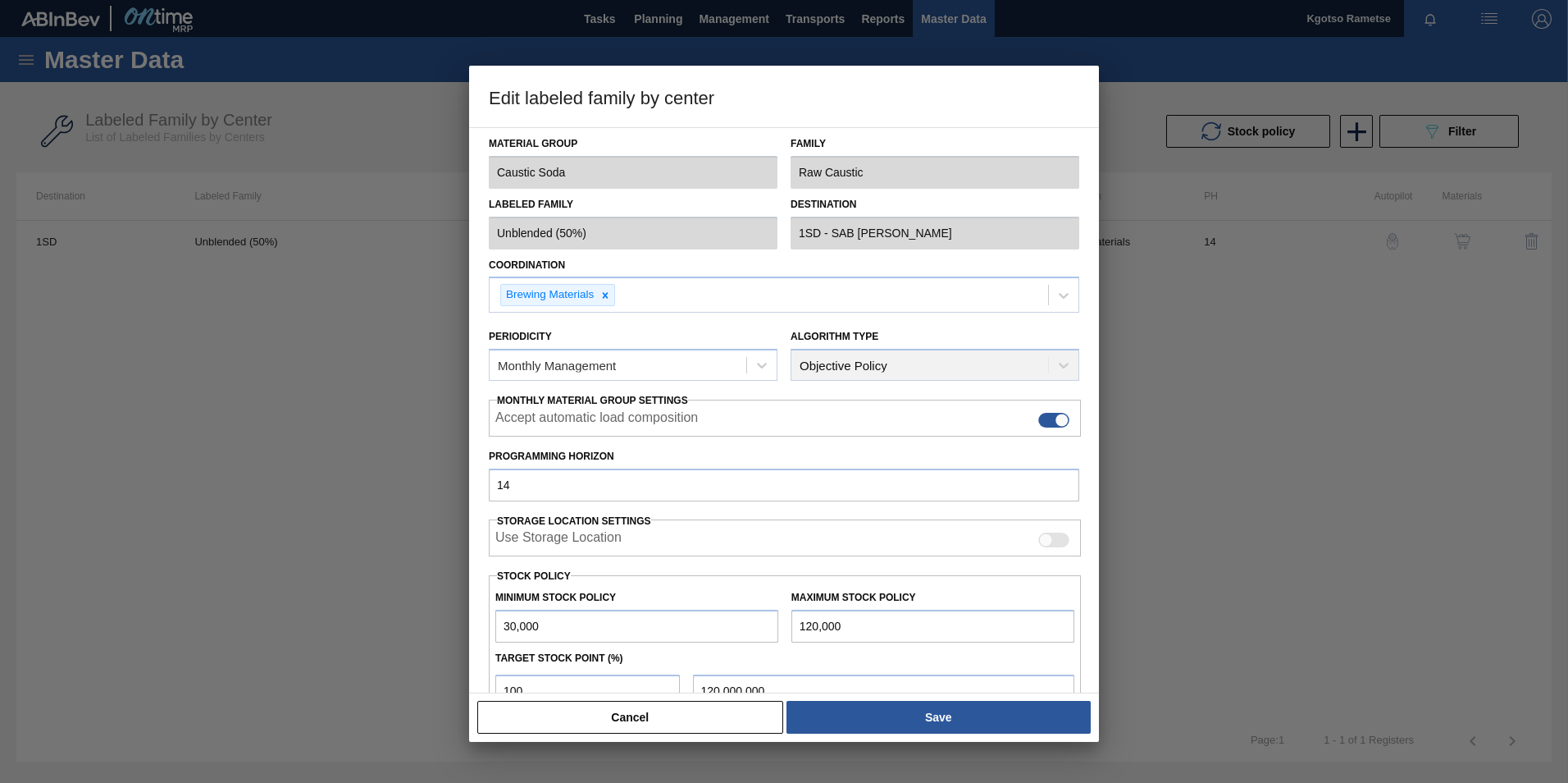
click at [501, 623] on input "30,000" at bounding box center [636, 625] width 283 height 33
type input "230,000"
click at [796, 628] on input "120,000" at bounding box center [933, 625] width 283 height 33
type input "520,000"
type input "520,000.000"
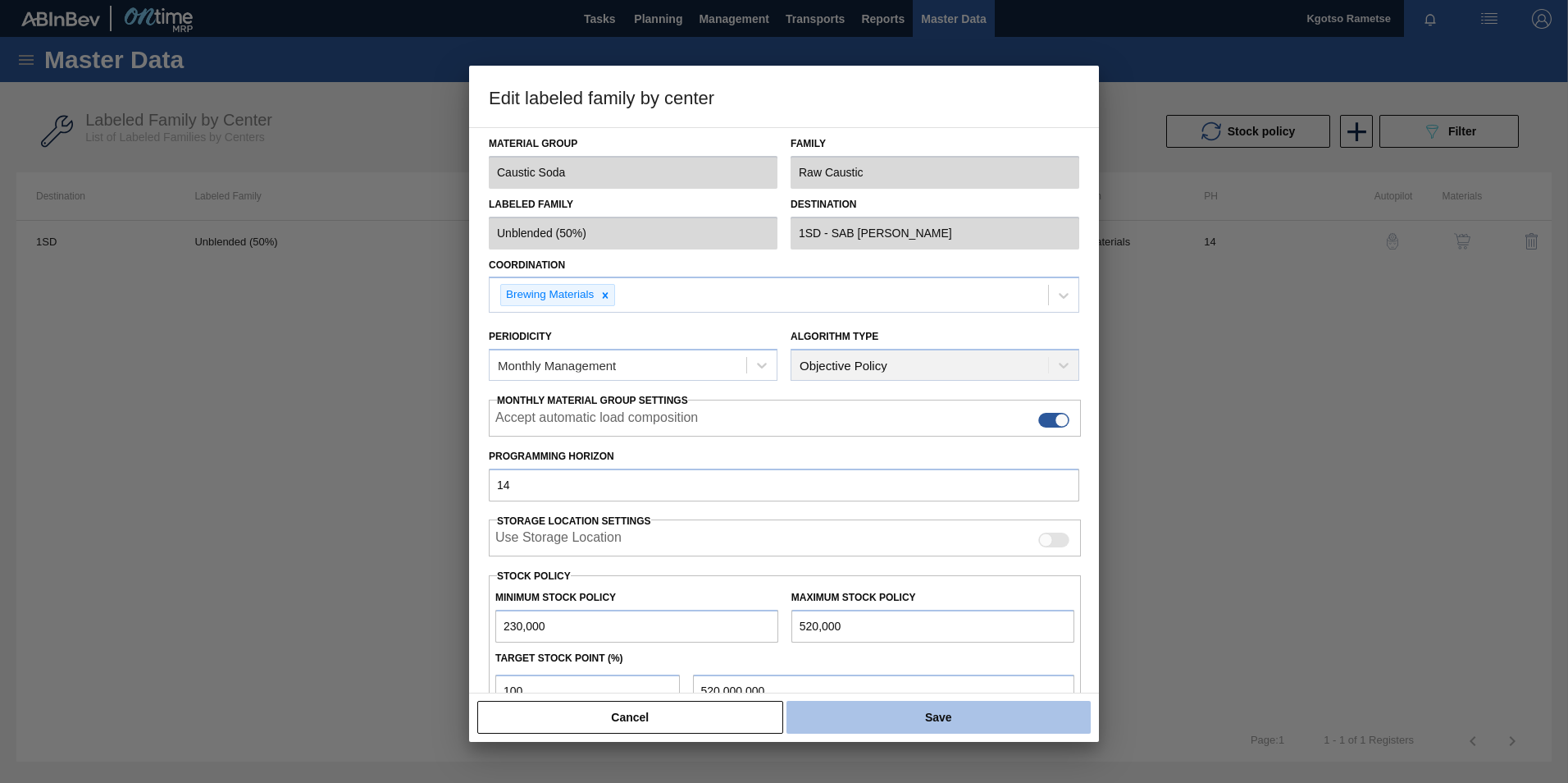
type input "520,000"
click at [902, 709] on button "Save" at bounding box center [939, 716] width 305 height 33
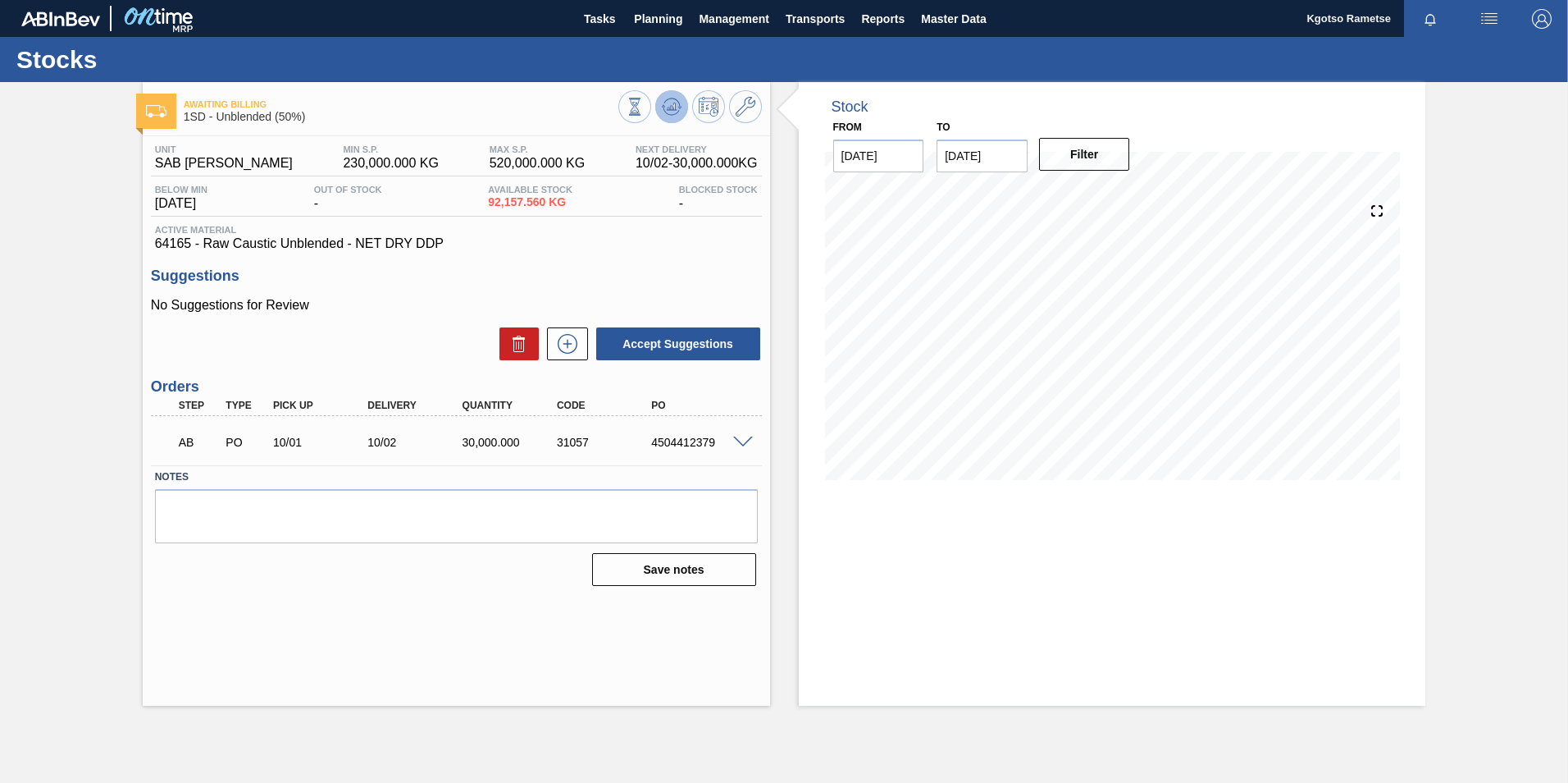
click at [672, 119] on button at bounding box center [672, 106] width 33 height 33
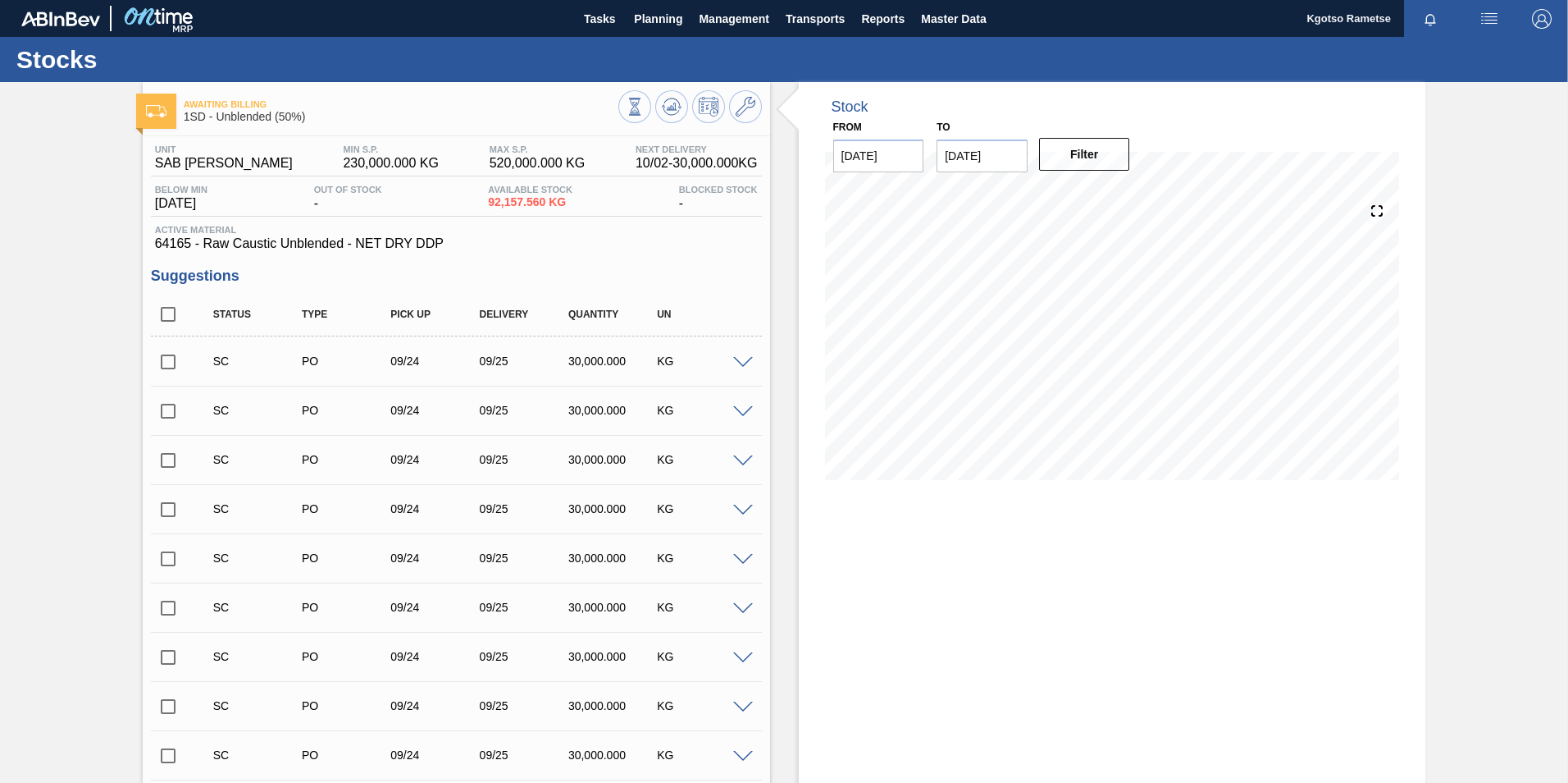
click at [1524, 518] on div "Awaiting Billing 1SD - Unblended (50%) Unit SAB Rosslyn Brewery MIN S.P. 230,00…" at bounding box center [784, 719] width 1568 height 1275
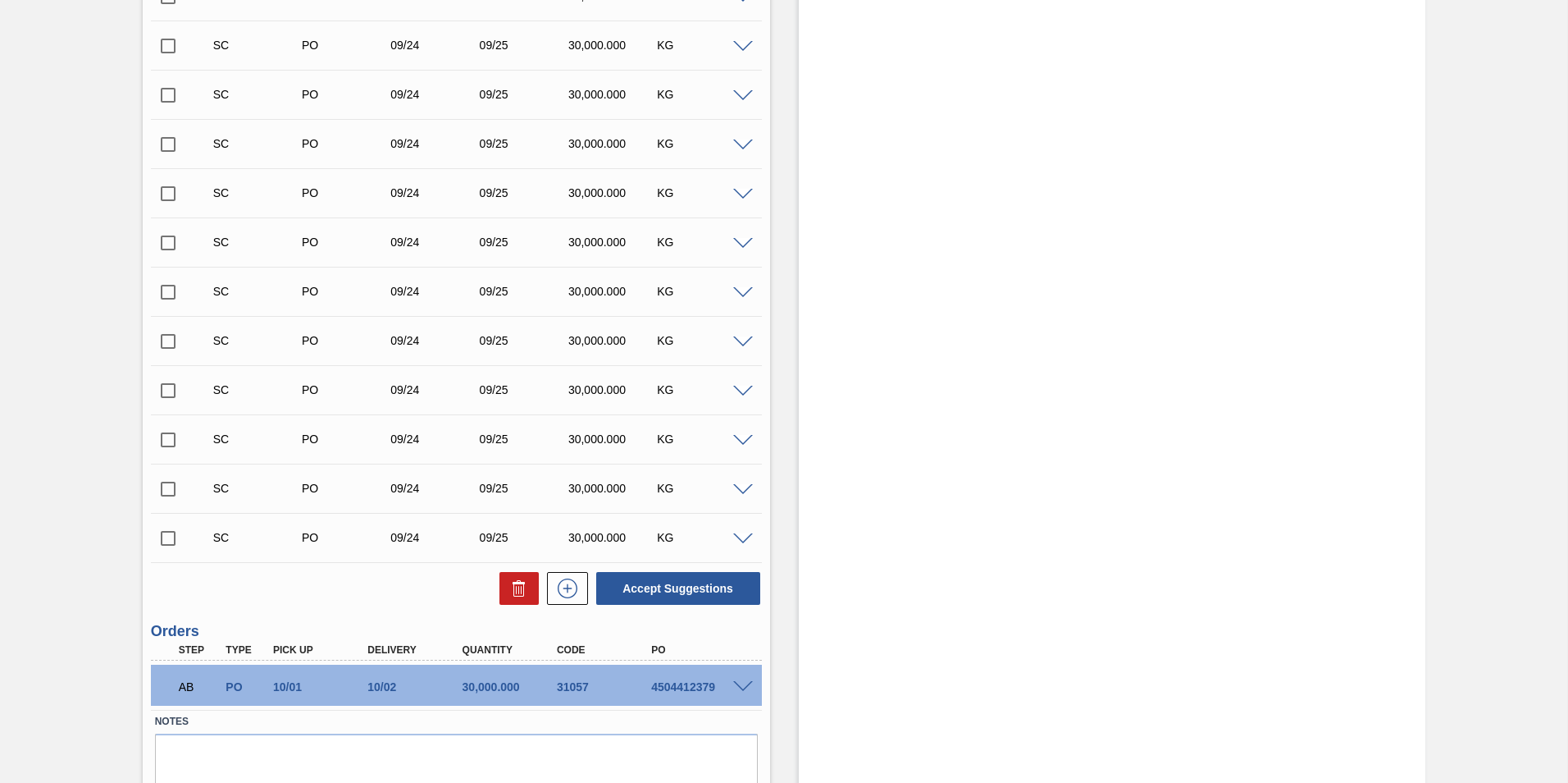
scroll to position [574, 0]
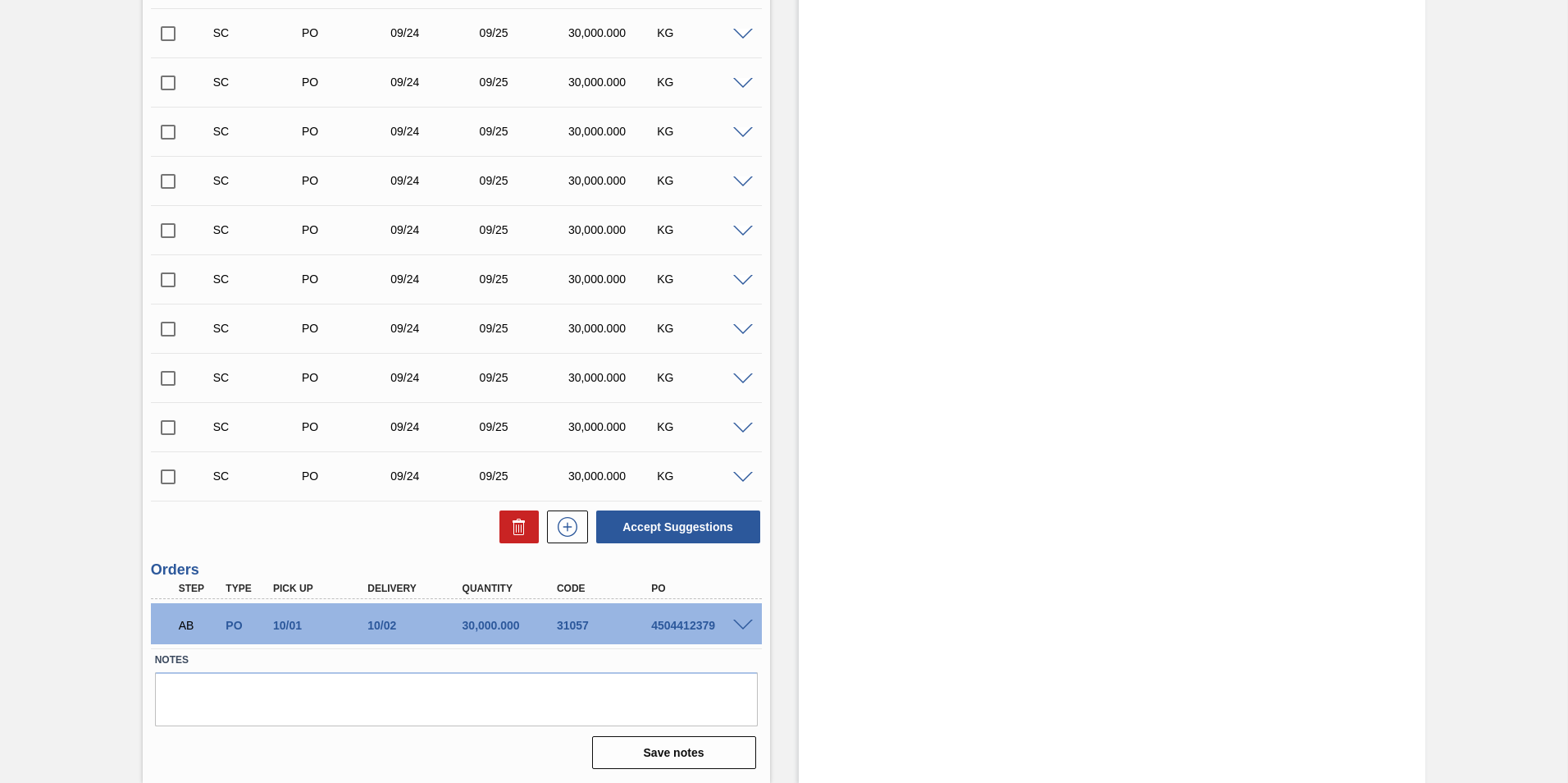
click at [738, 621] on span at bounding box center [744, 625] width 20 height 12
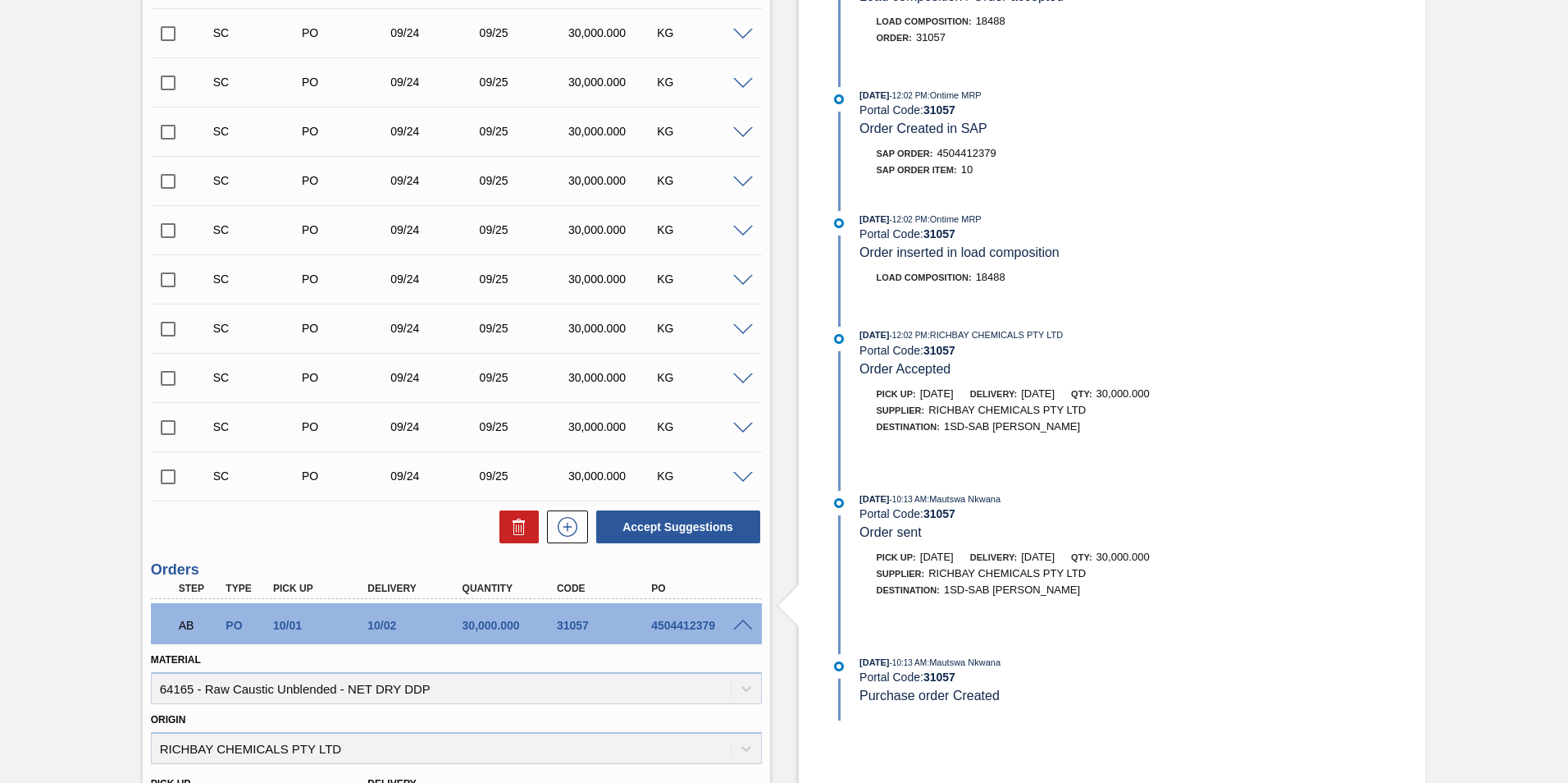
click at [738, 621] on span at bounding box center [744, 625] width 20 height 12
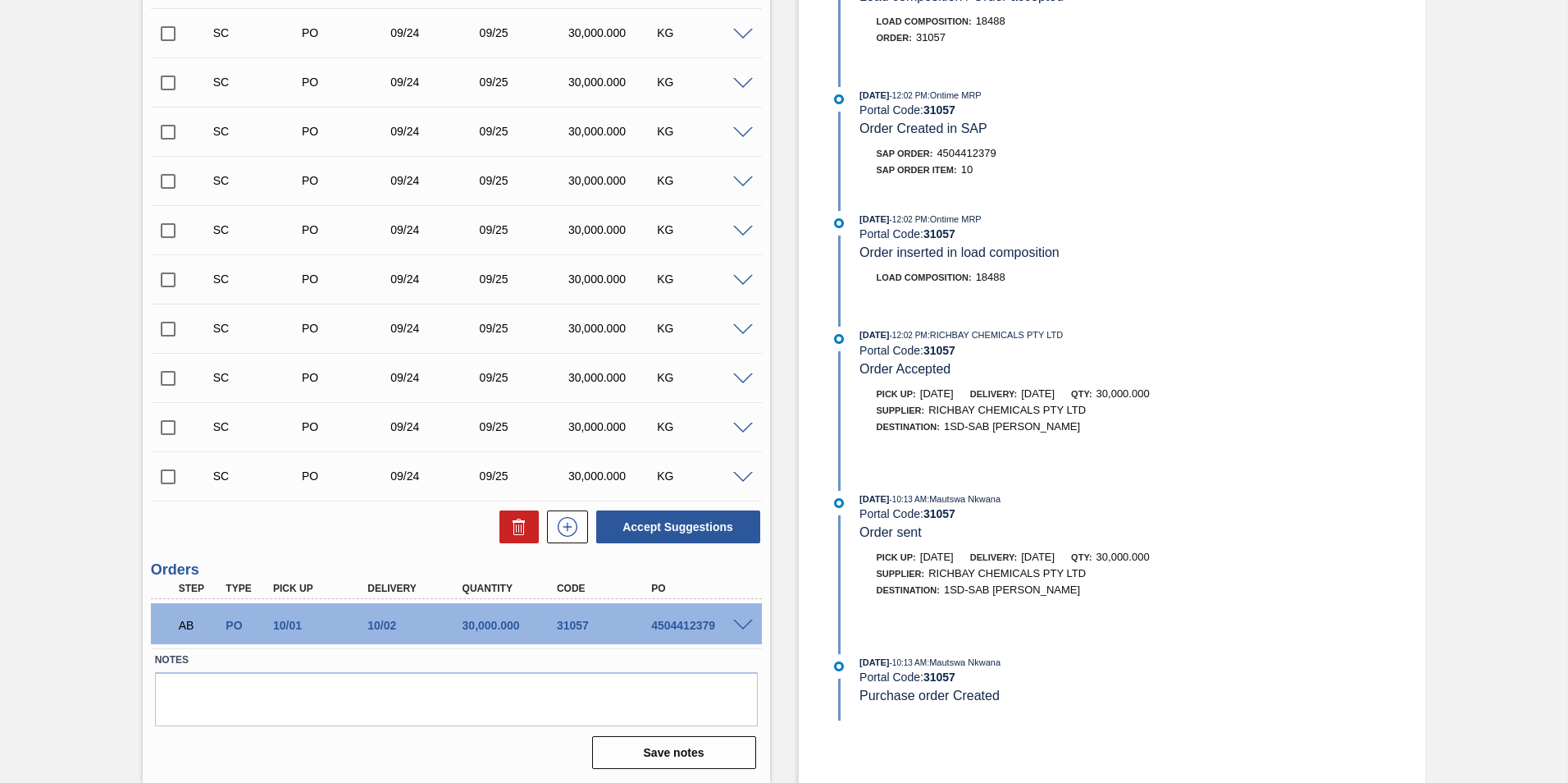
click at [1466, 417] on div "Awaiting Billing 1SD - Unblended (50%) Unit SAB Rosslyn Brewery MIN S.P. 230,00…" at bounding box center [784, 145] width 1568 height 1275
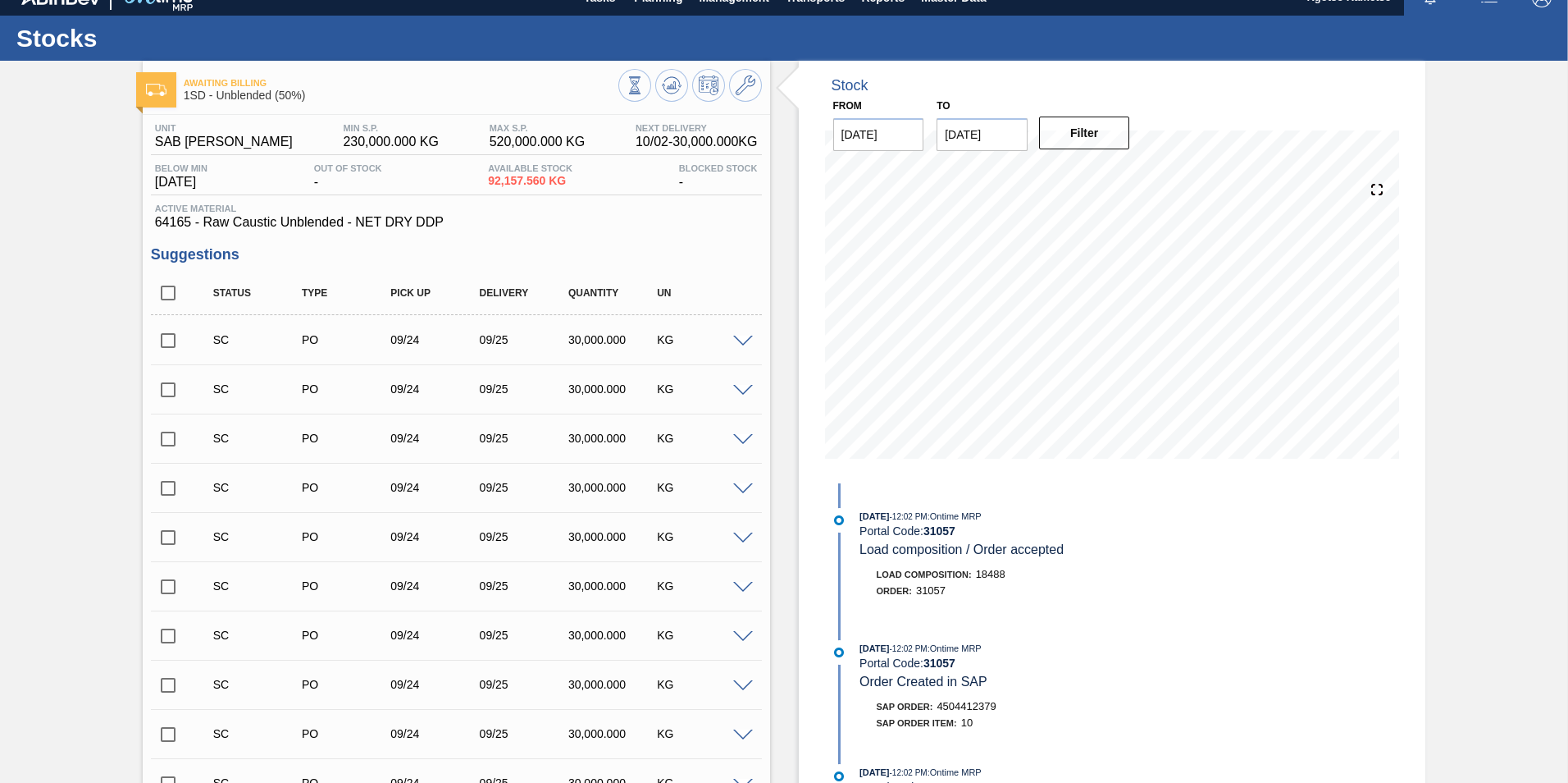
scroll to position [0, 0]
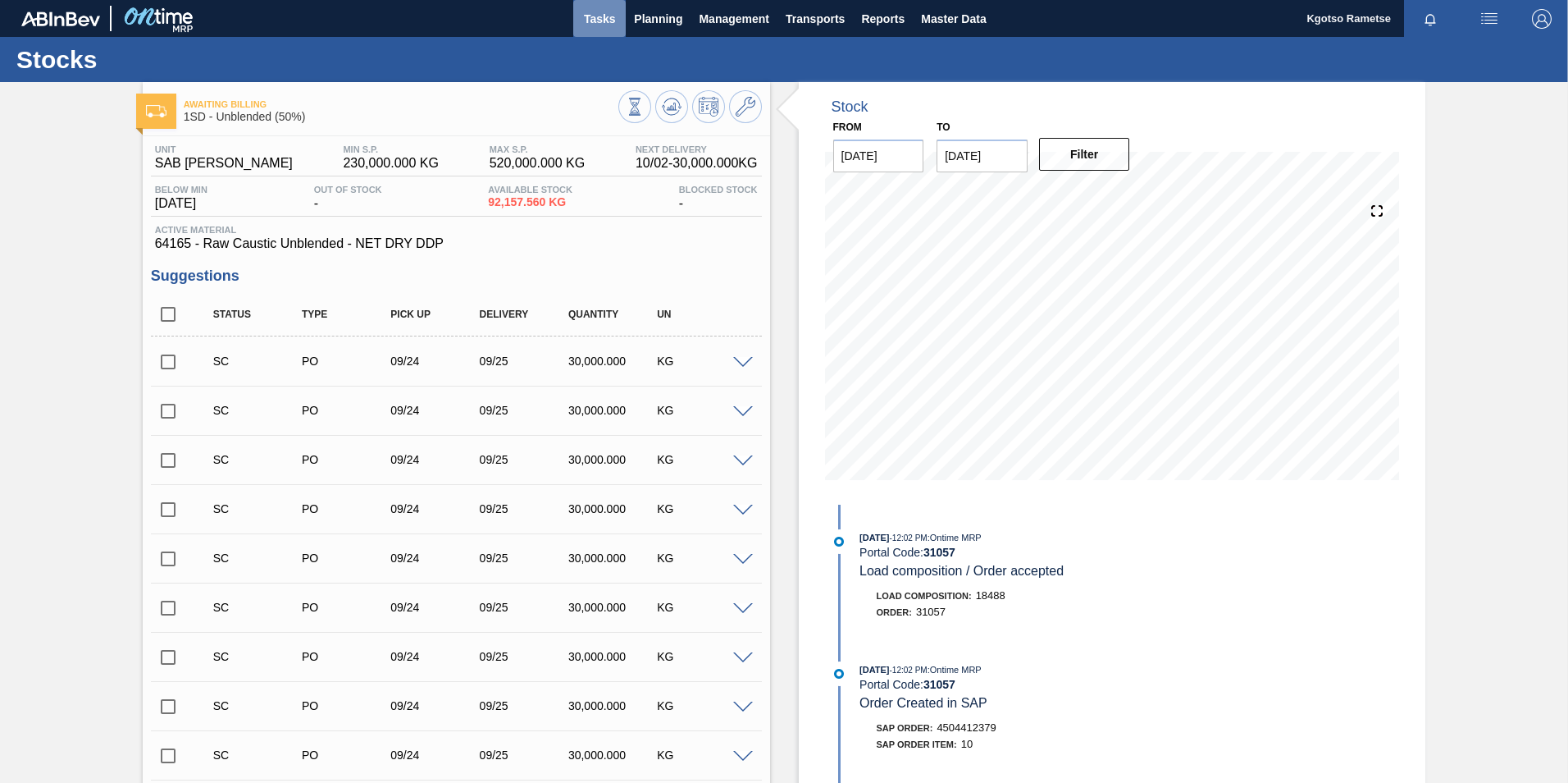
click at [621, 17] on button "Tasks" at bounding box center [599, 18] width 52 height 36
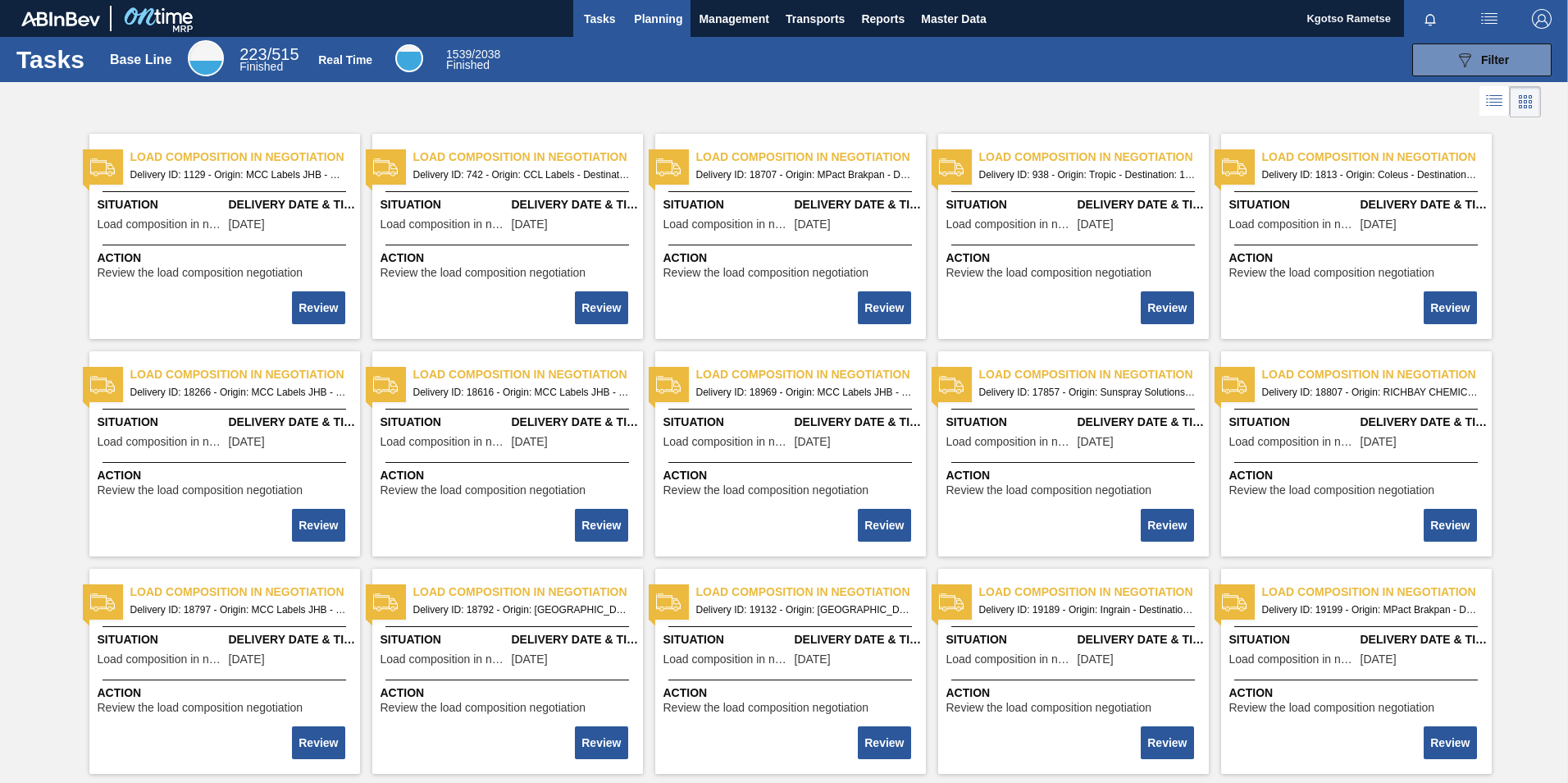
click at [654, 12] on span "Planning" at bounding box center [658, 19] width 48 height 20
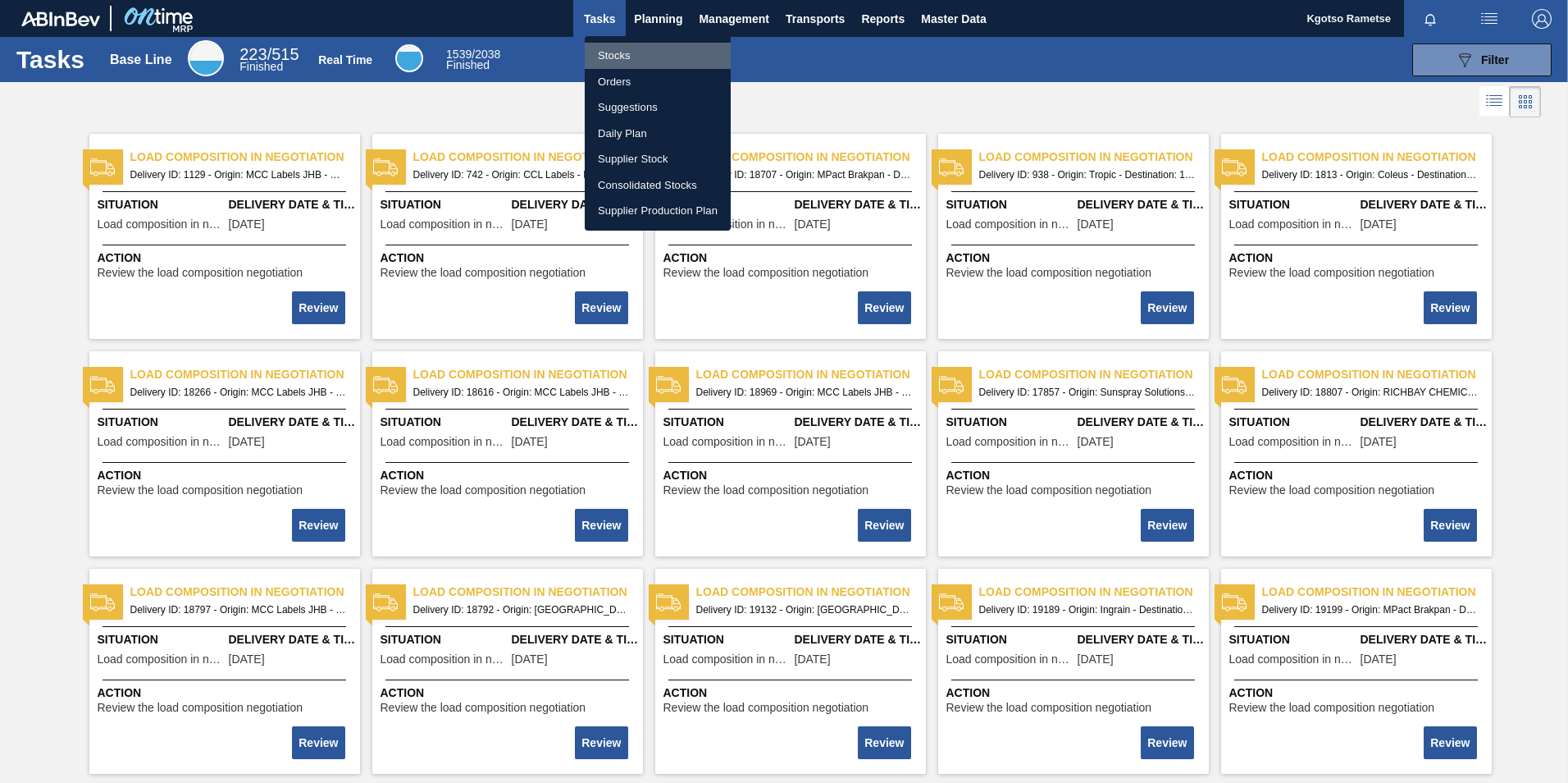
click at [643, 45] on li "Stocks" at bounding box center [658, 55] width 146 height 27
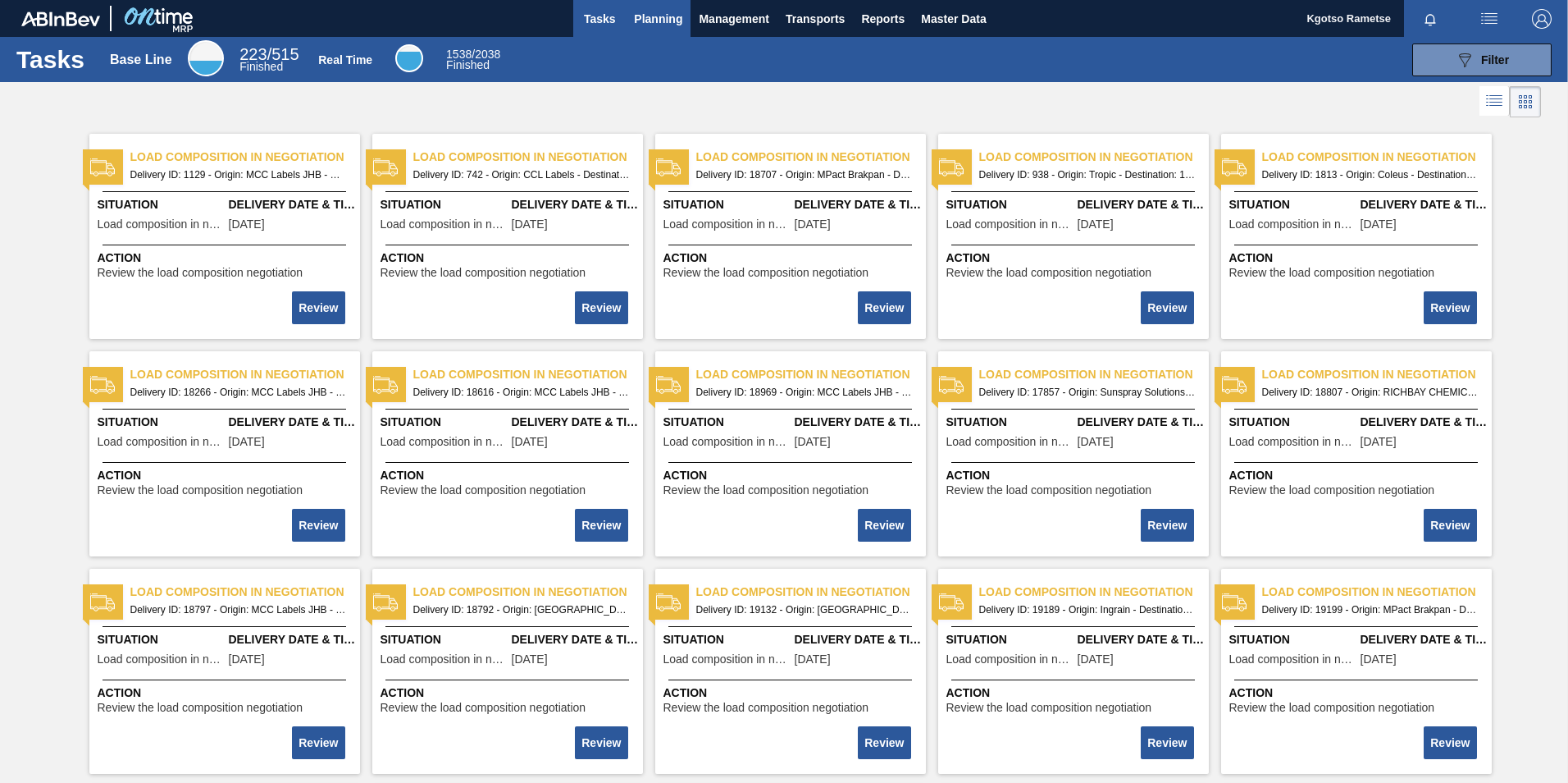
click at [666, 15] on span "Planning" at bounding box center [658, 19] width 48 height 20
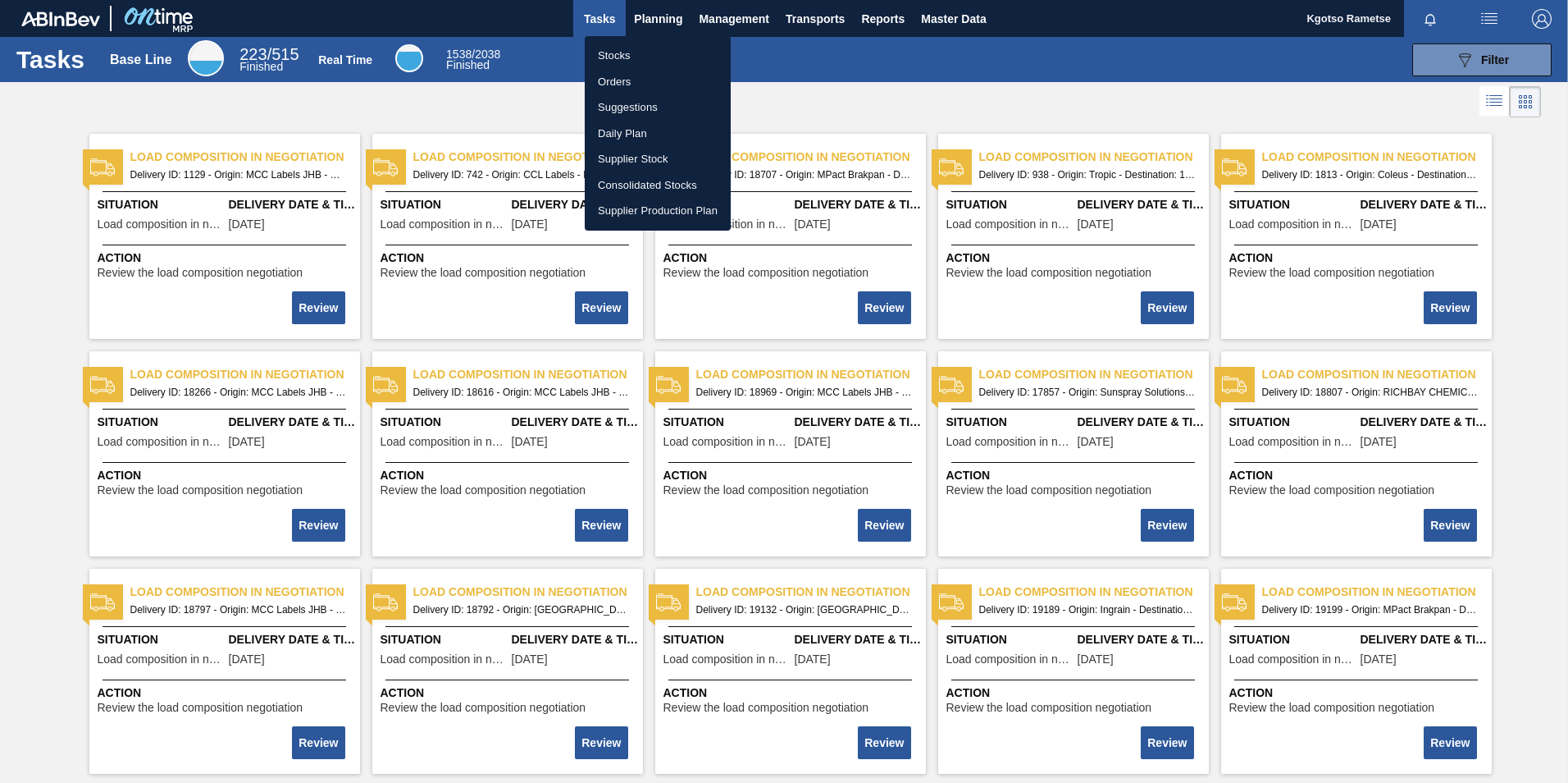
click at [654, 60] on li "Stocks" at bounding box center [658, 55] width 146 height 27
